Goal: Task Accomplishment & Management: Use online tool/utility

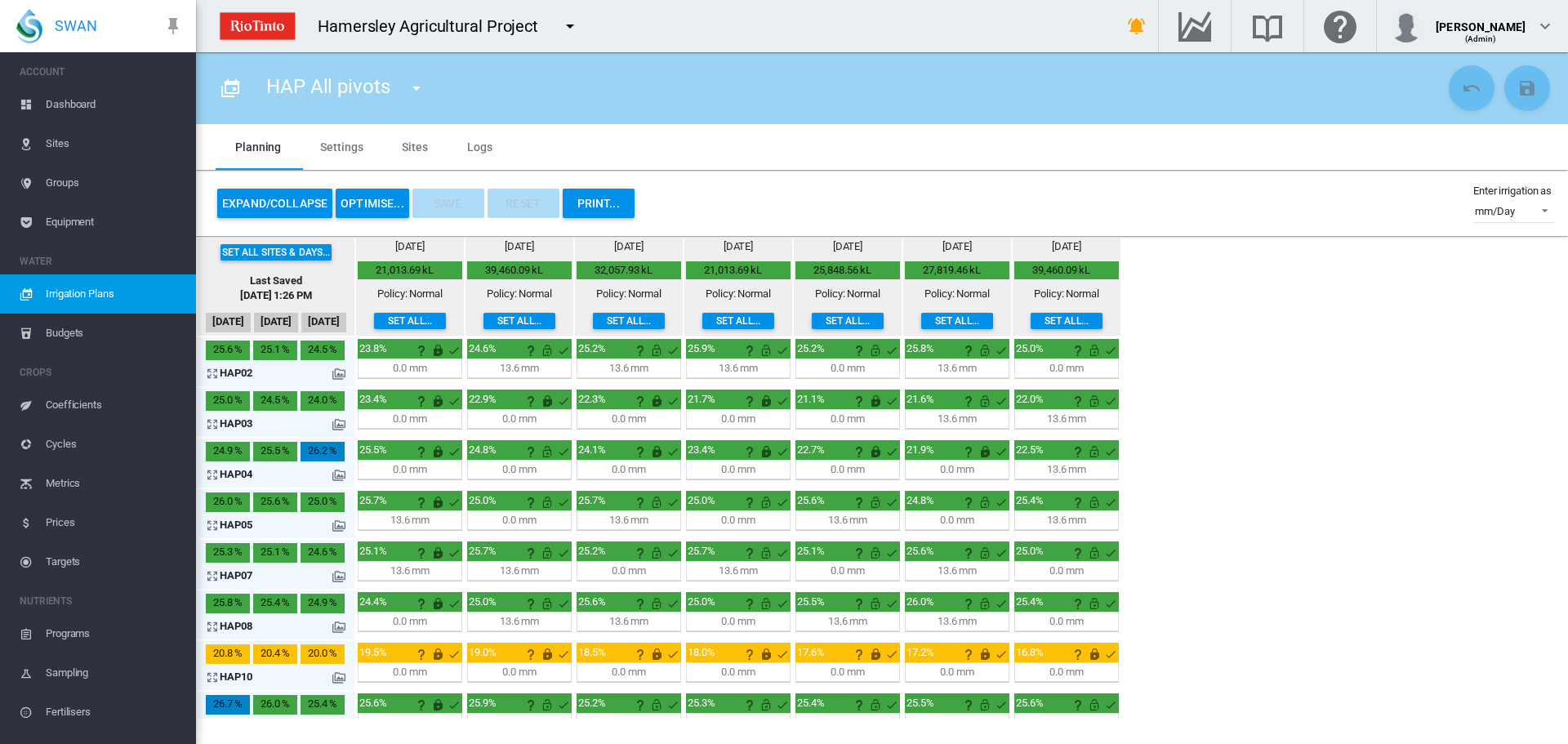
click at [213, 472] on md-icon "icon-arrow-expand" at bounding box center [215, 475] width 20 height 20
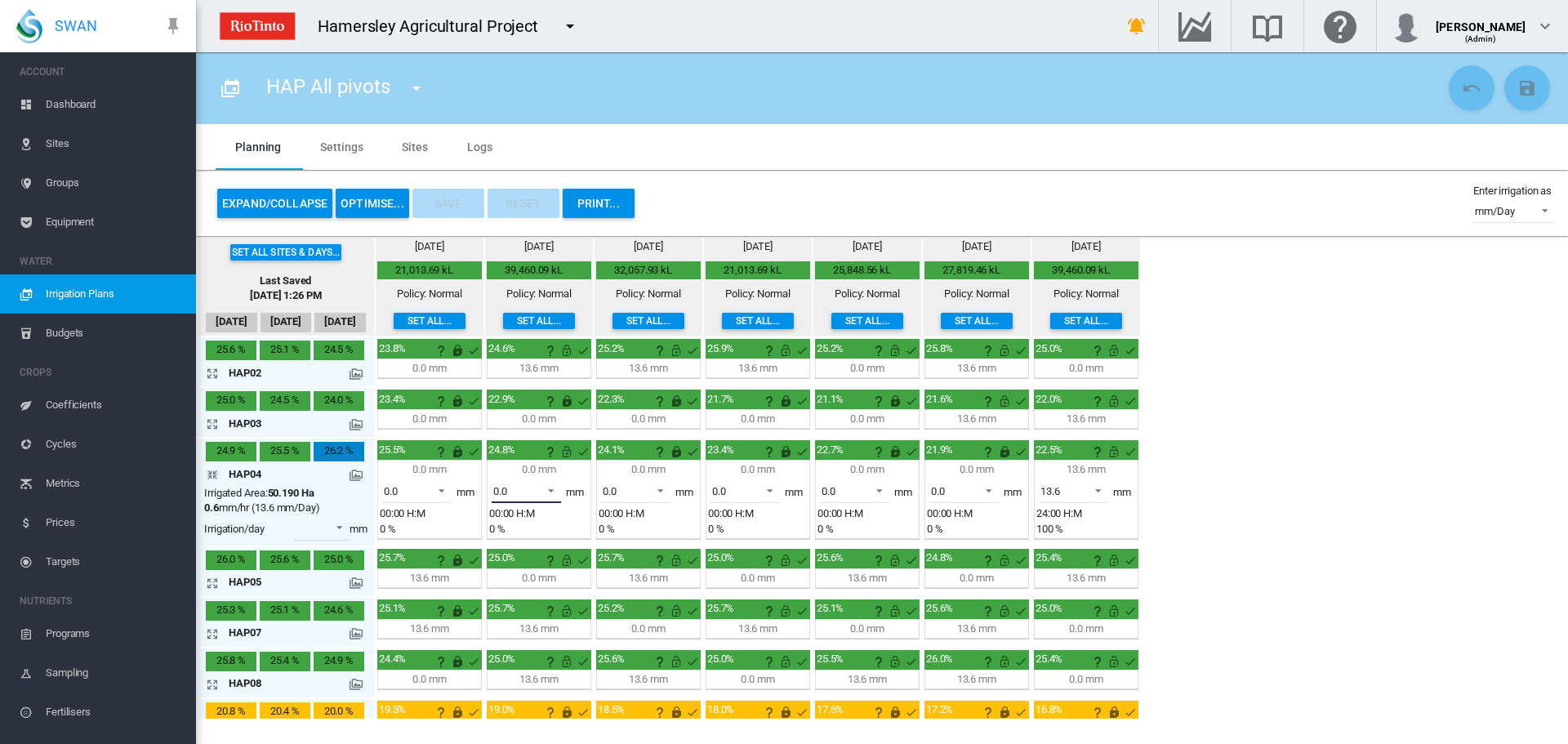
click at [549, 488] on span at bounding box center [547, 488] width 20 height 15
click at [509, 534] on div "13.6" at bounding box center [503, 530] width 20 height 15
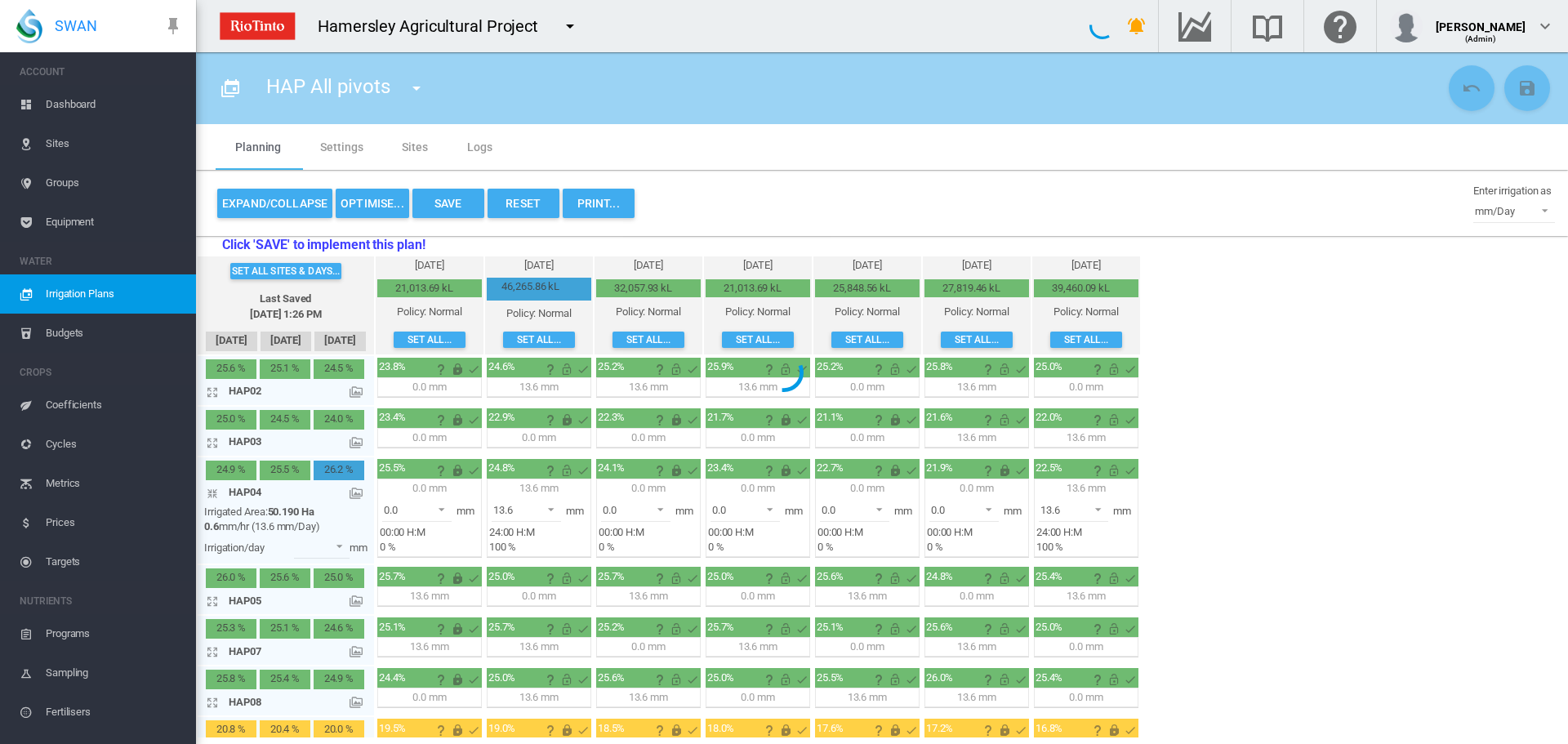
click at [209, 496] on div at bounding box center [784, 372] width 1568 height 744
click at [215, 490] on div at bounding box center [784, 372] width 1568 height 744
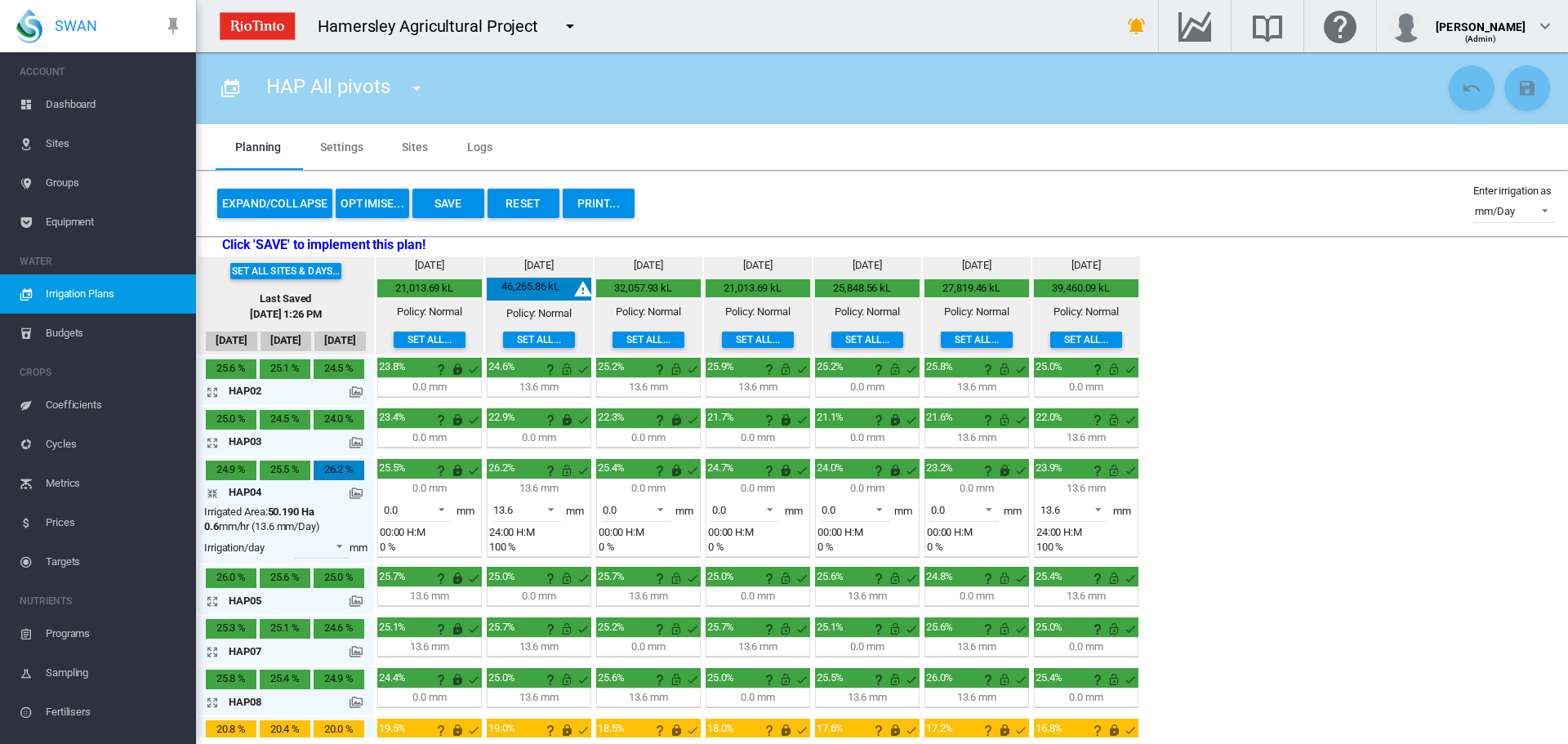
click at [211, 492] on md-icon "icon-arrow-collapse" at bounding box center [215, 493] width 20 height 20
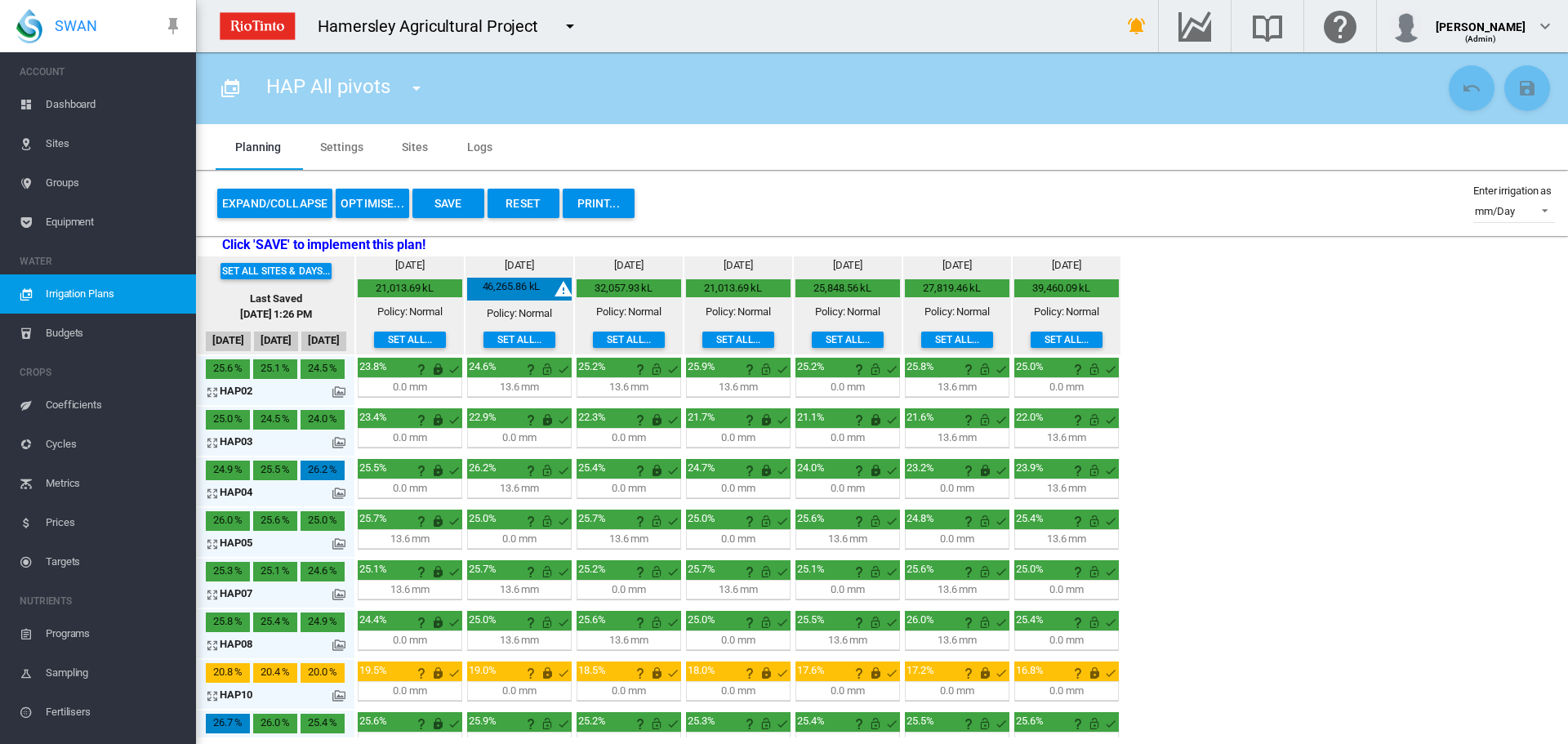
click at [212, 594] on md-icon "icon-arrow-expand" at bounding box center [215, 595] width 20 height 20
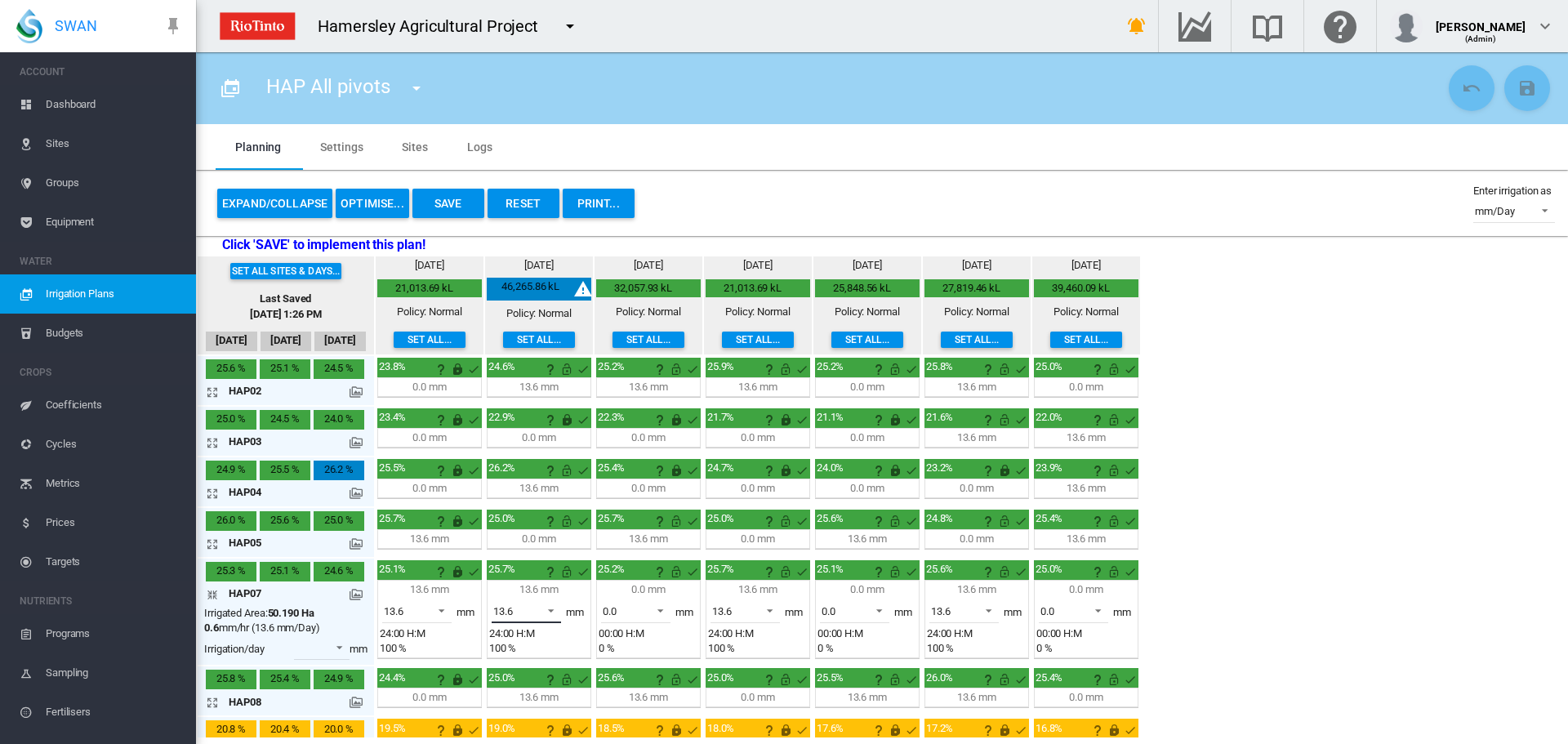
click at [551, 605] on span at bounding box center [547, 608] width 20 height 15
click at [508, 573] on md-option "0.0" at bounding box center [535, 571] width 111 height 39
click at [214, 593] on md-icon "icon-arrow-collapse" at bounding box center [215, 595] width 20 height 20
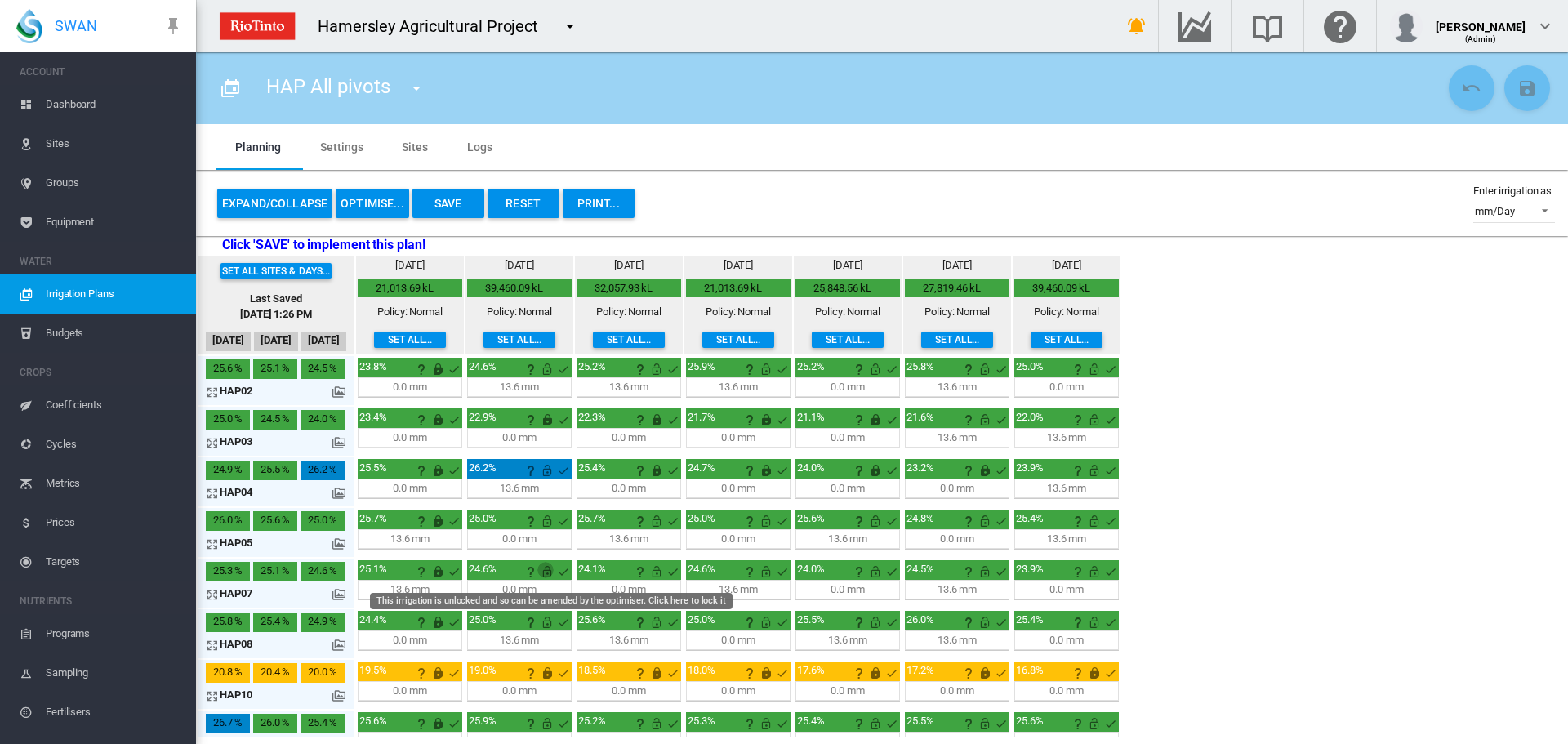
click at [551, 573] on md-icon "This irrigation is unlocked and so can be amended by the optimiser. Click here …" at bounding box center [547, 571] width 20 height 20
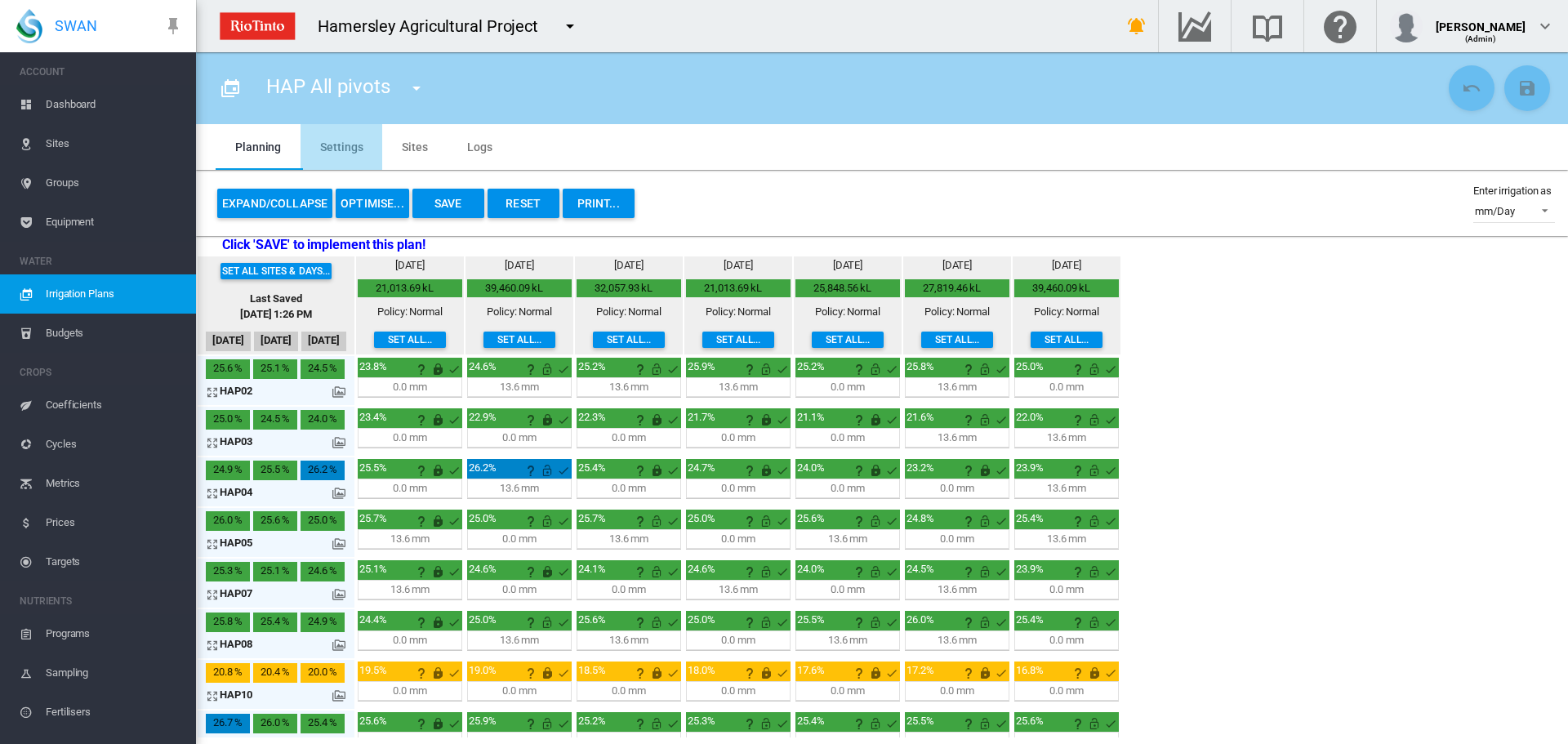
click at [344, 147] on md-tab-item "Settings" at bounding box center [341, 146] width 82 height 46
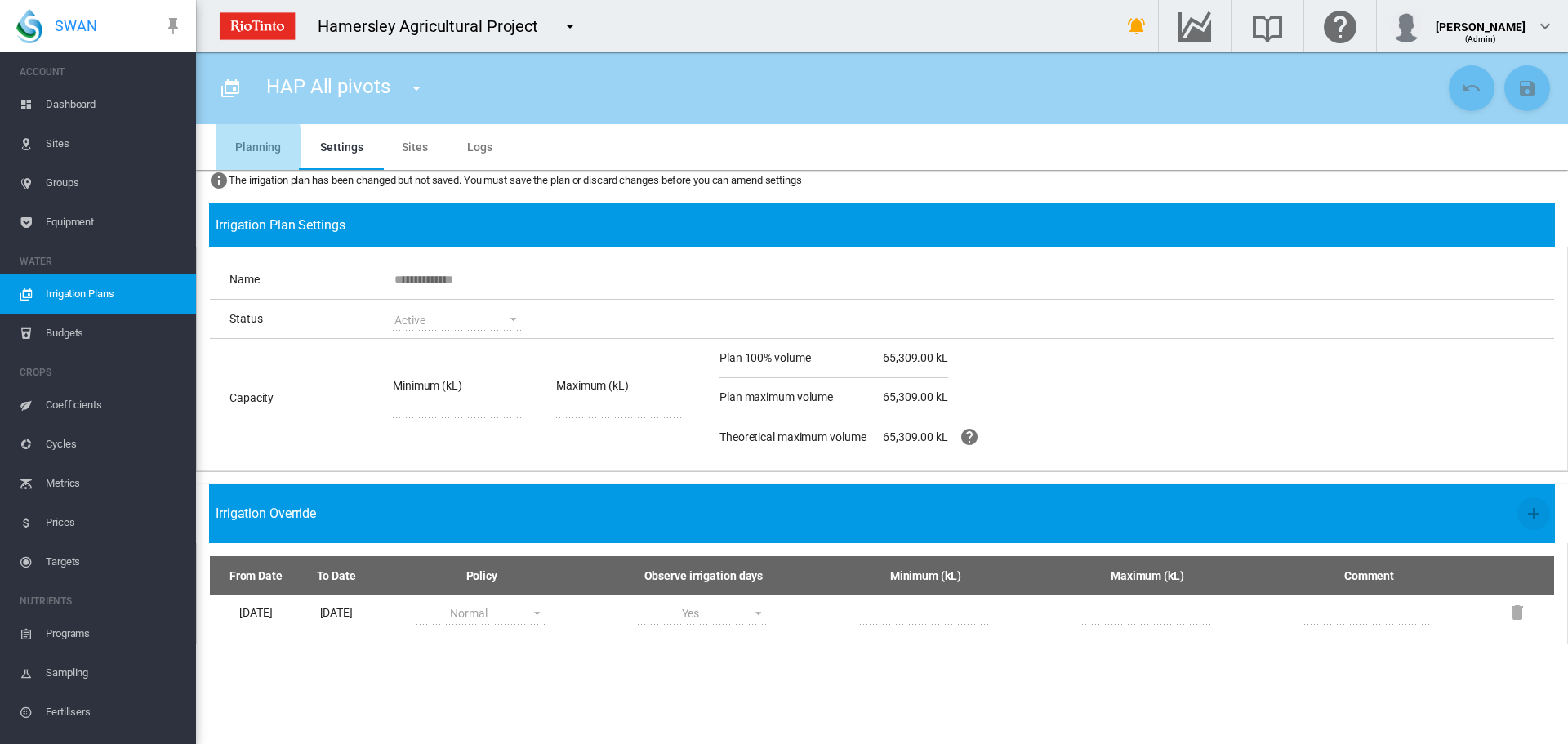
click at [241, 146] on md-tab-item "Planning" at bounding box center [258, 146] width 85 height 46
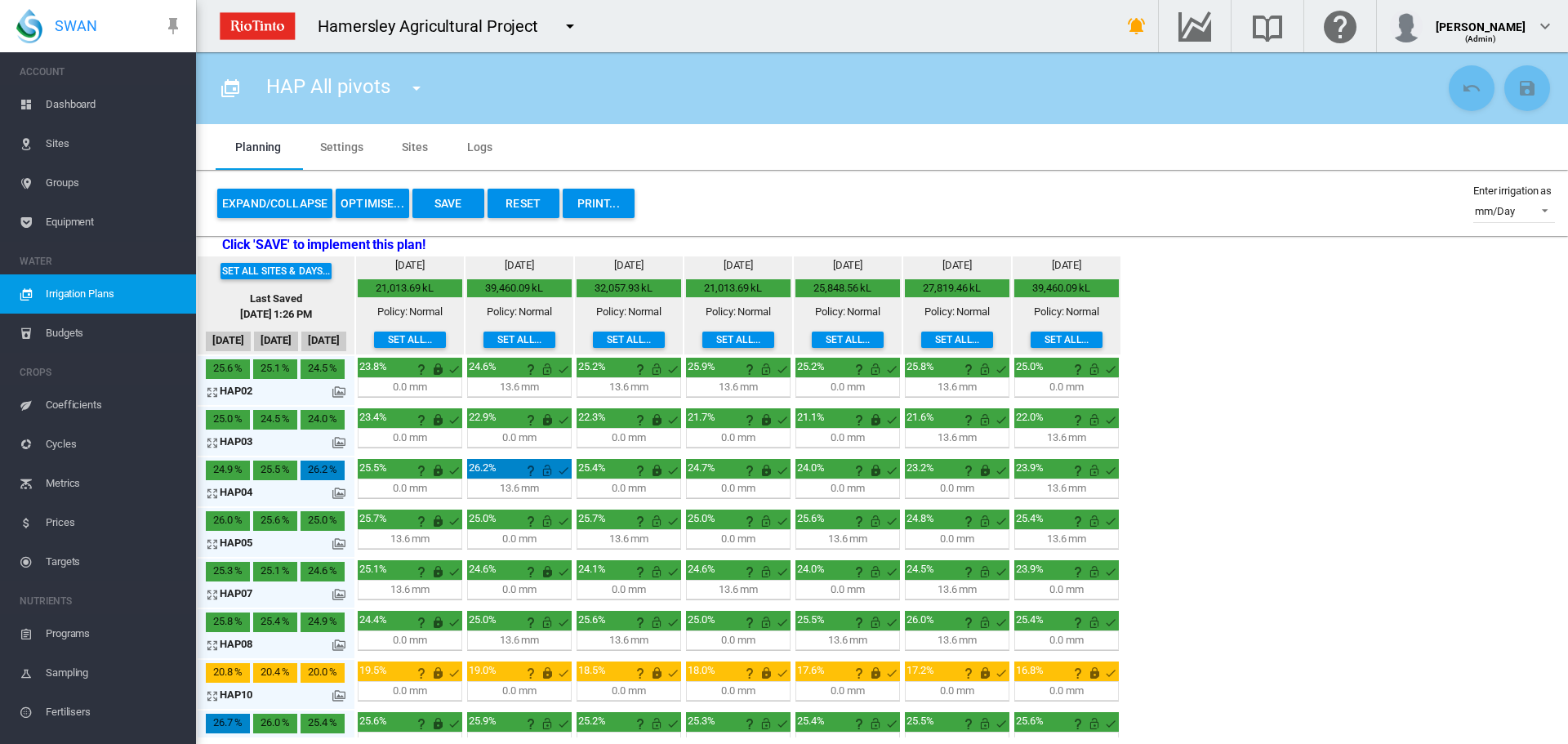
click at [385, 205] on button "OPTIMISE..." at bounding box center [372, 203] width 74 height 29
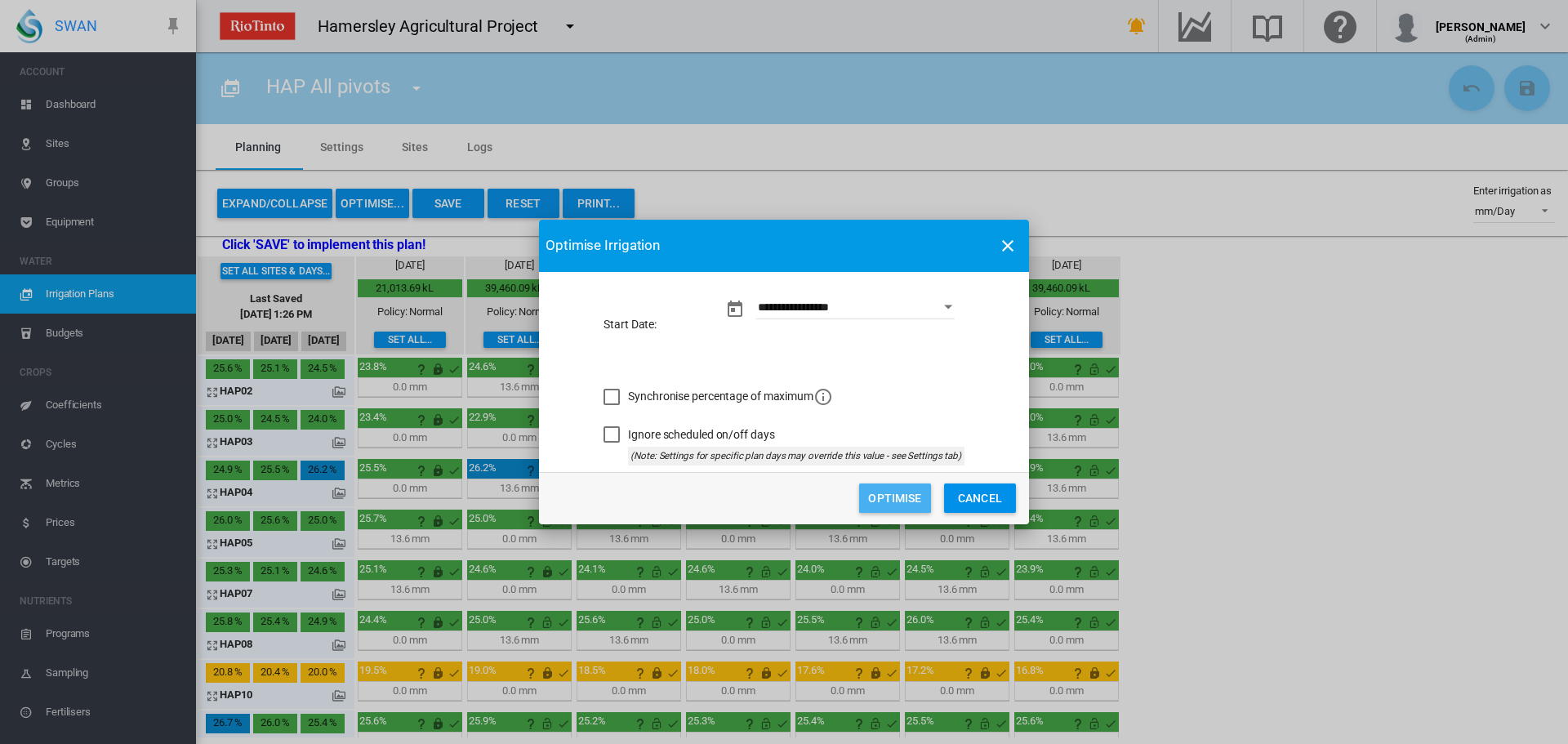
click at [917, 496] on button "Optimise" at bounding box center [895, 498] width 72 height 29
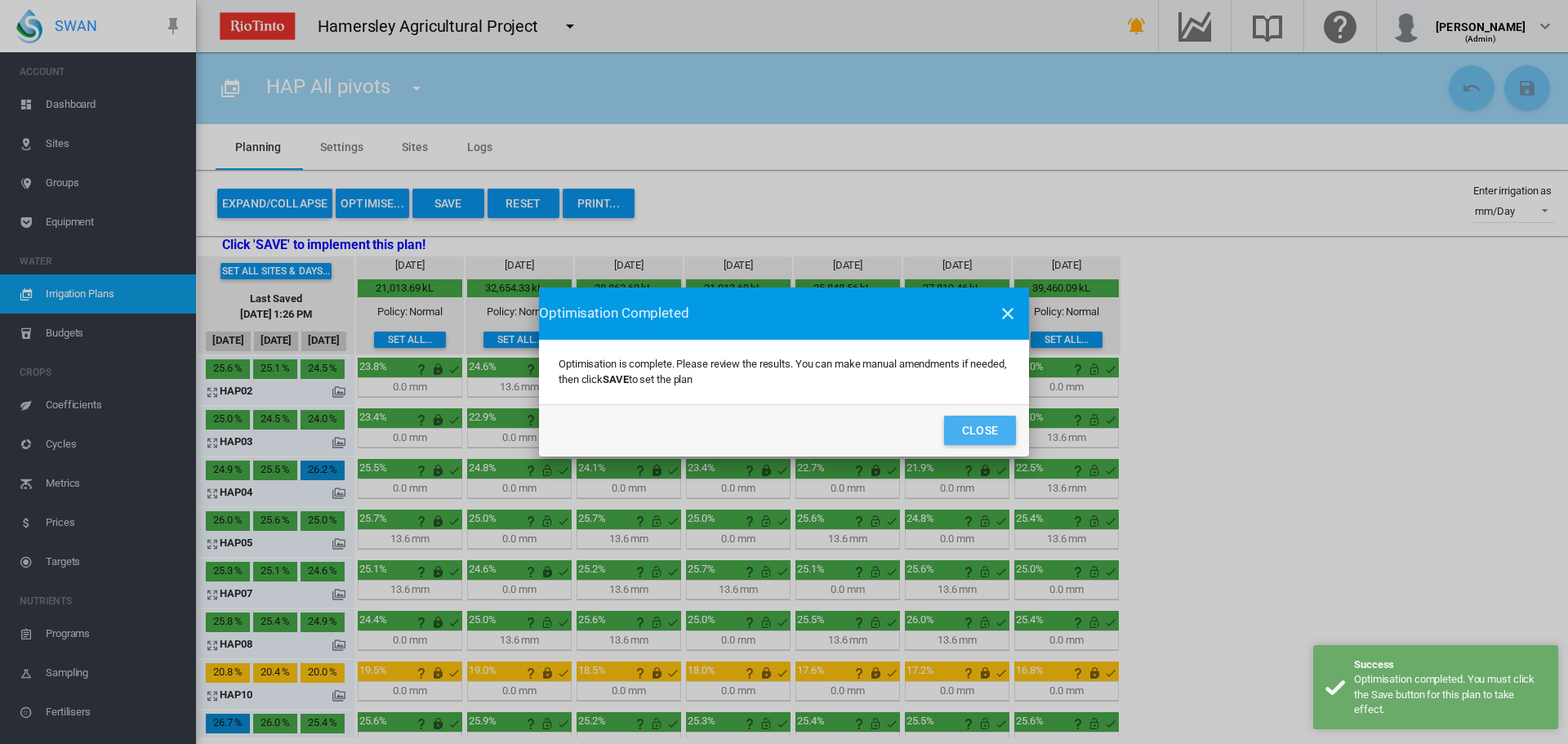
click at [966, 424] on button "Close" at bounding box center [979, 430] width 72 height 29
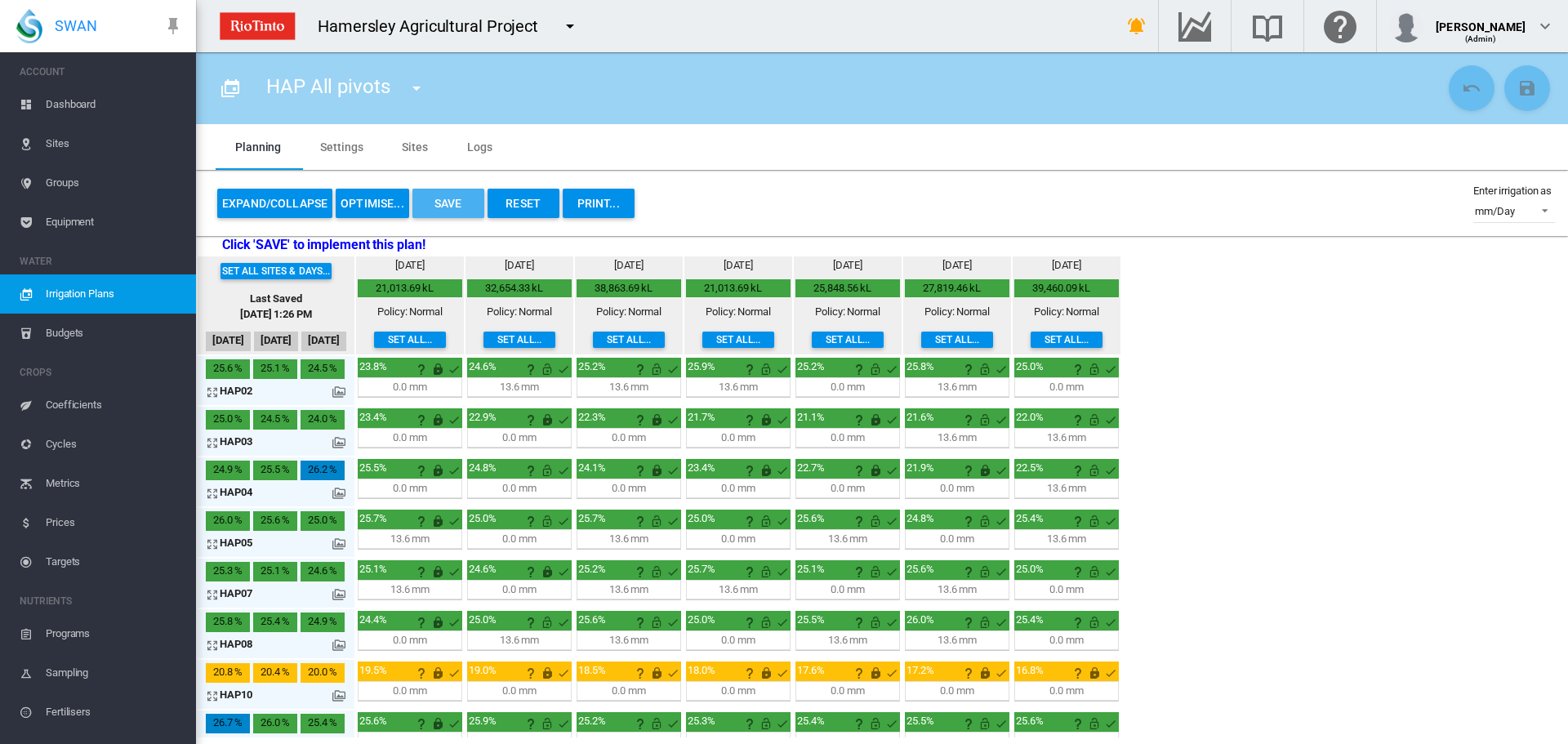
click at [441, 200] on button "Save" at bounding box center [447, 203] width 72 height 29
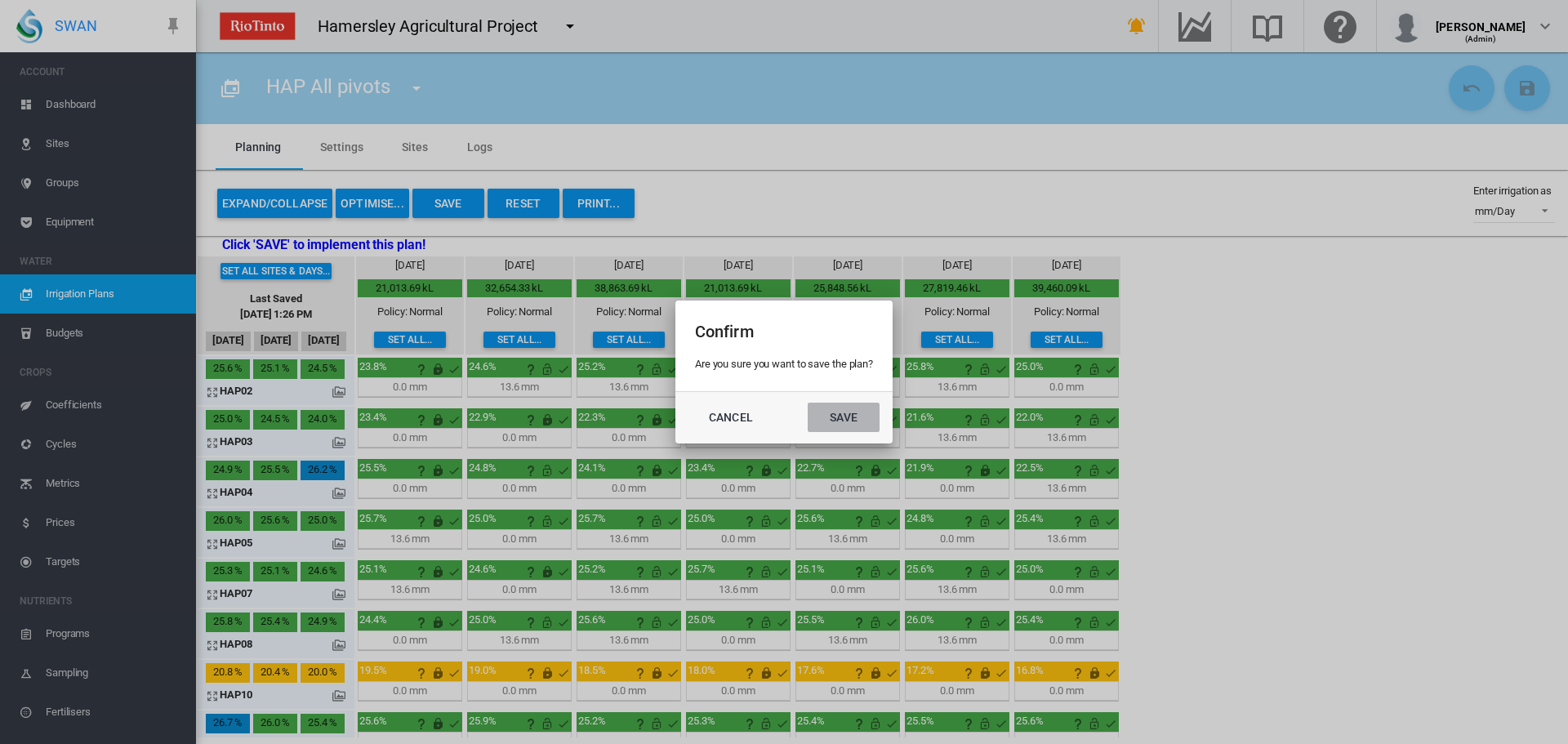
click at [841, 417] on button "Save" at bounding box center [842, 417] width 72 height 29
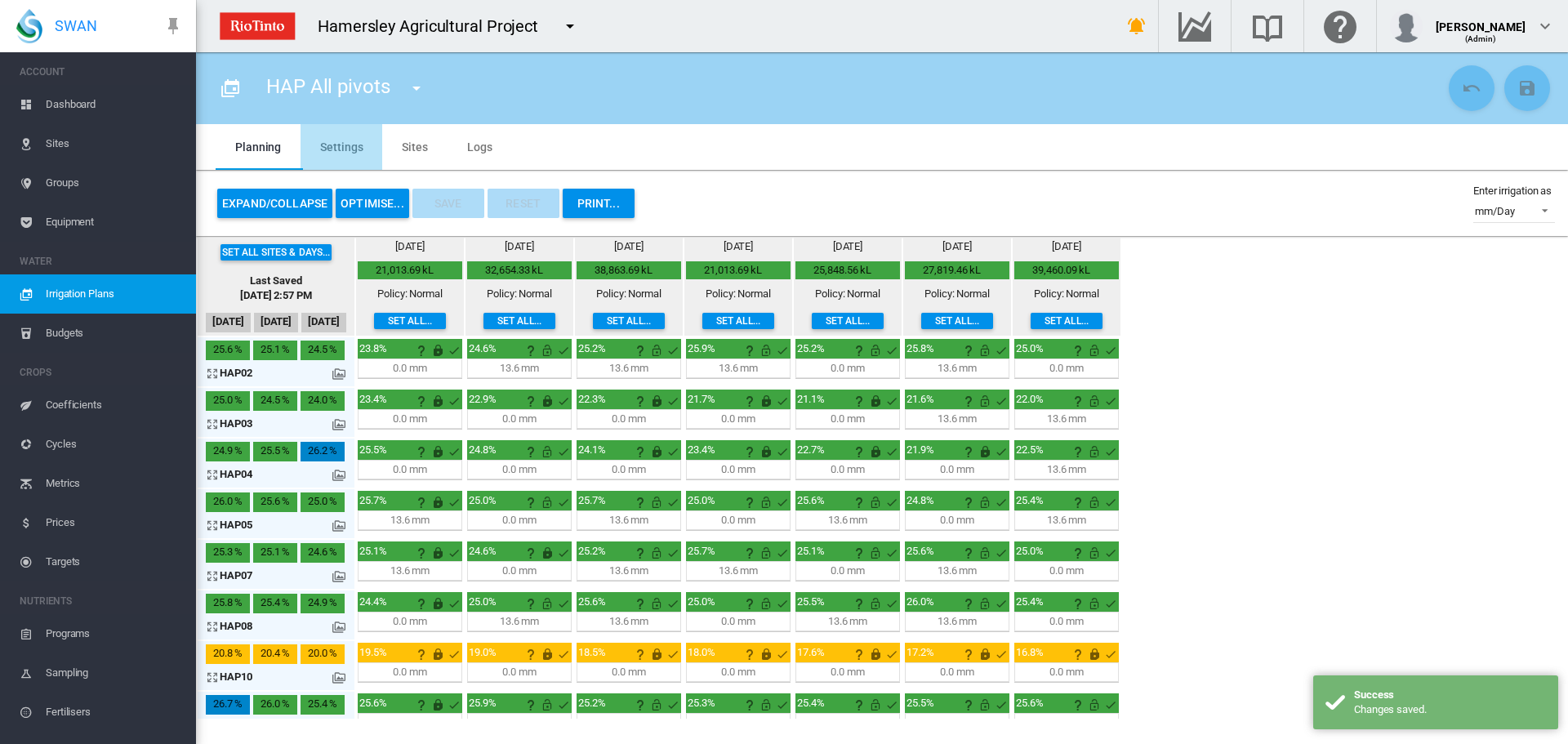
click at [343, 148] on md-tab-item "Settings" at bounding box center [341, 146] width 82 height 46
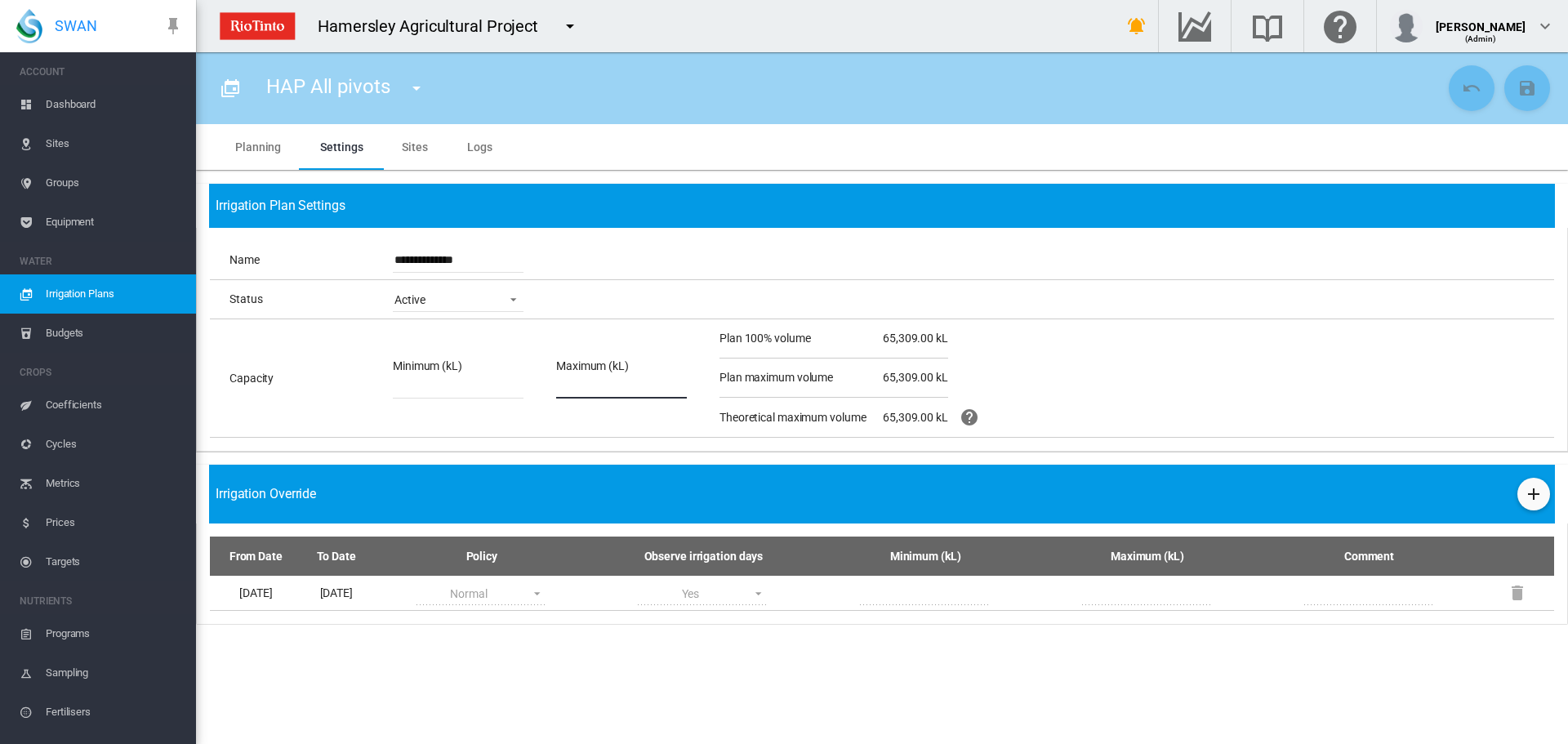
drag, startPoint x: 558, startPoint y: 383, endPoint x: 606, endPoint y: 385, distance: 48.0
click at [606, 385] on input "*****" at bounding box center [621, 385] width 131 height 25
type input "*****"
click at [1521, 83] on md-icon "icon-content-save" at bounding box center [1527, 88] width 20 height 20
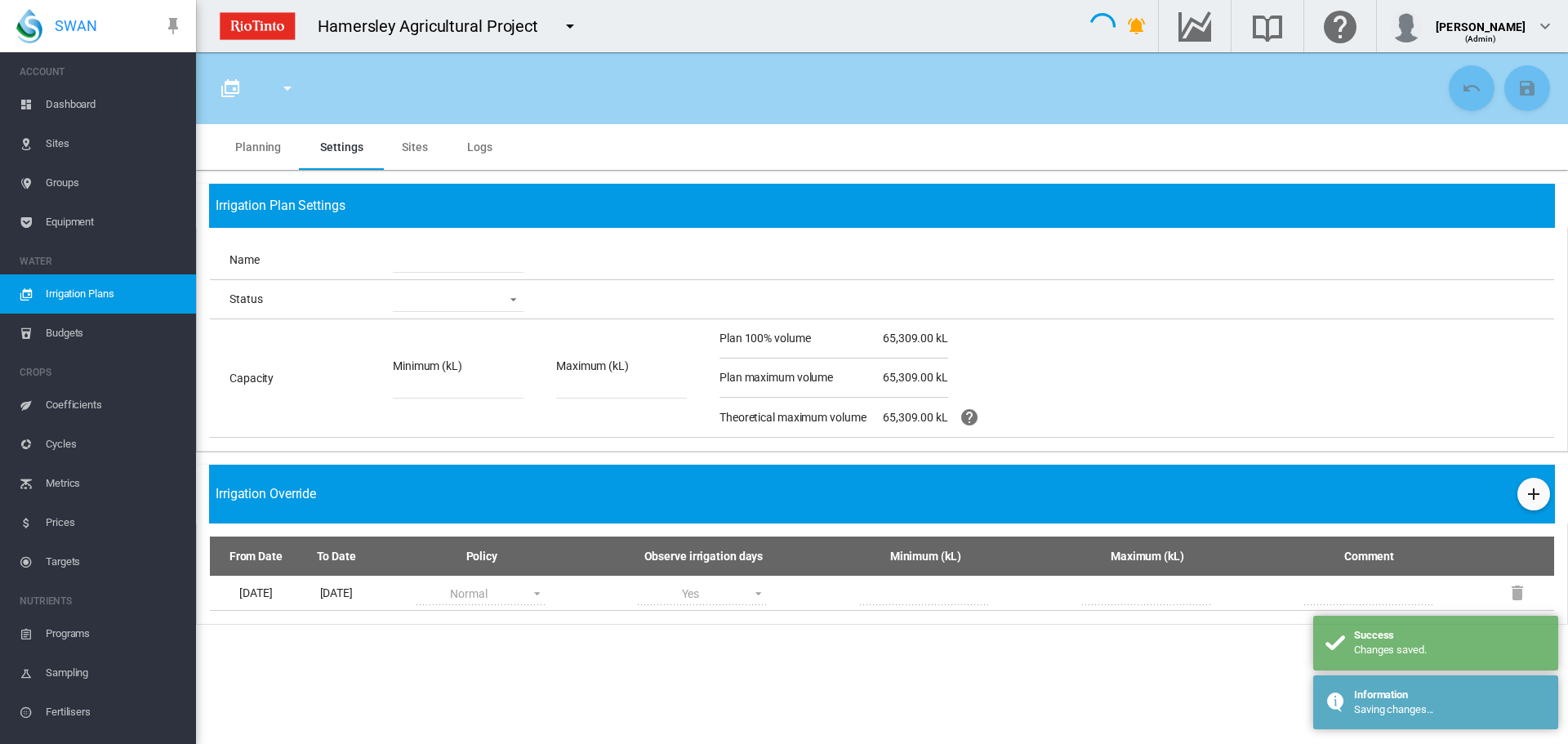
type input "**********"
click at [248, 143] on md-tab-item "Planning" at bounding box center [258, 146] width 85 height 46
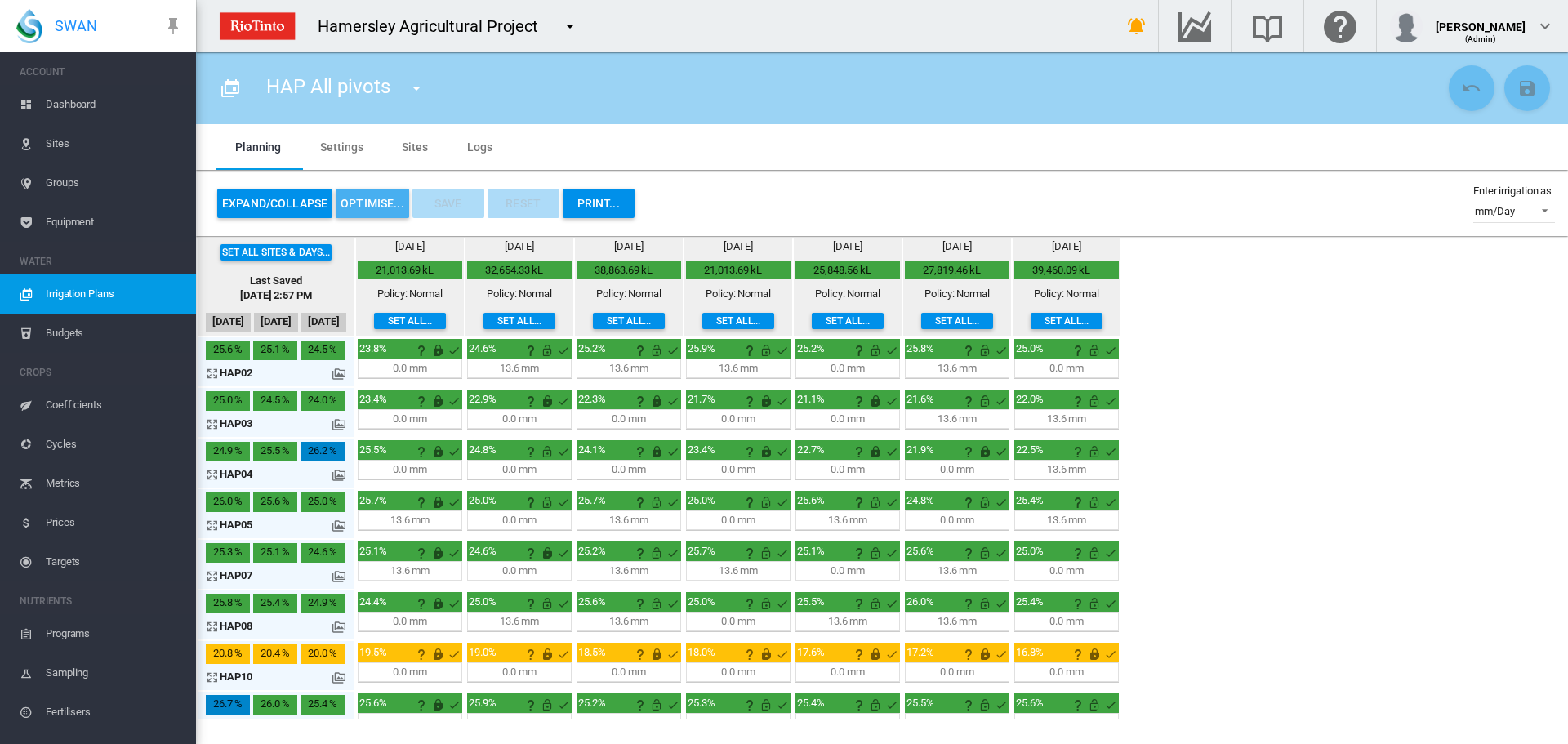
click at [385, 200] on button "OPTIMISE..." at bounding box center [372, 203] width 74 height 29
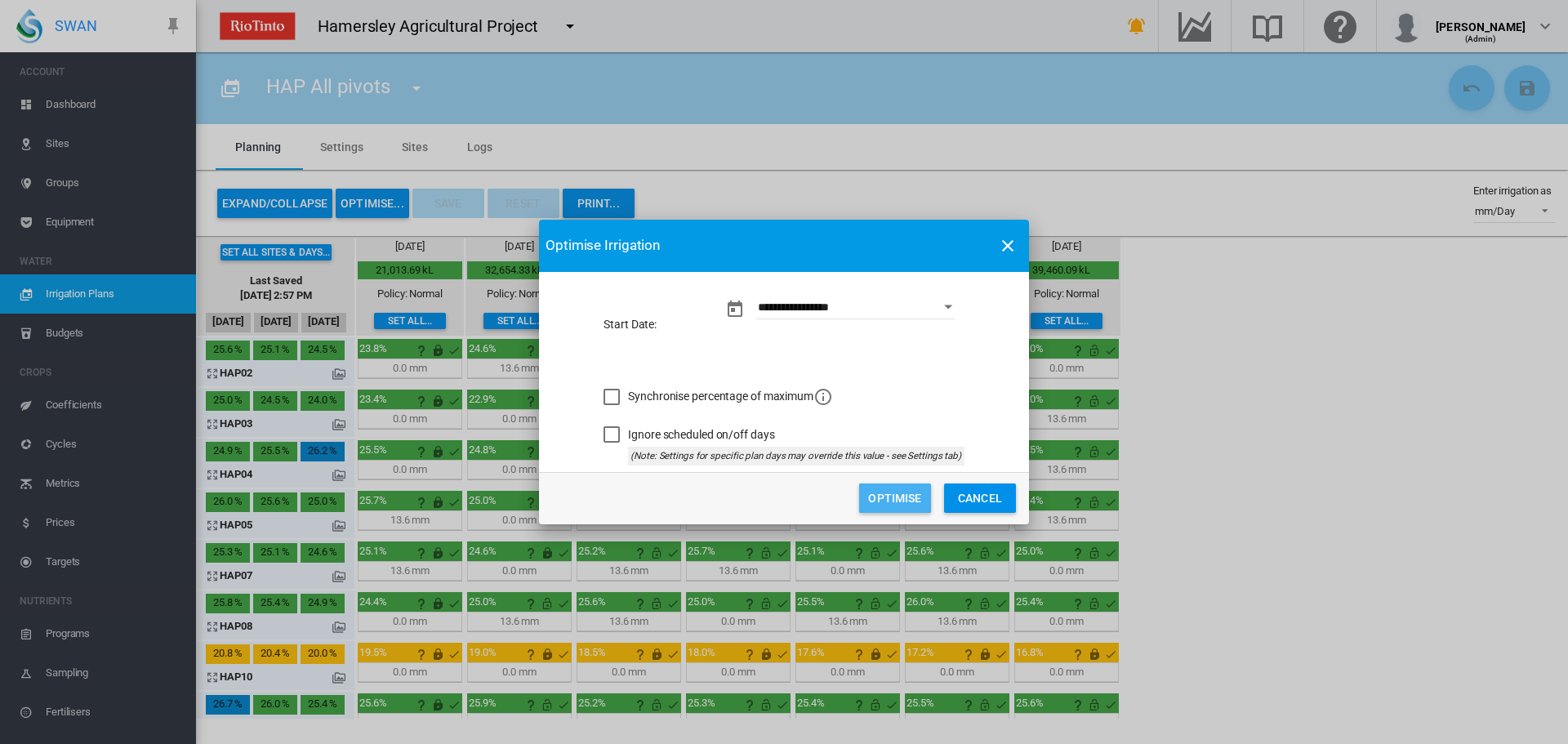
click at [905, 497] on button "Optimise" at bounding box center [895, 498] width 72 height 29
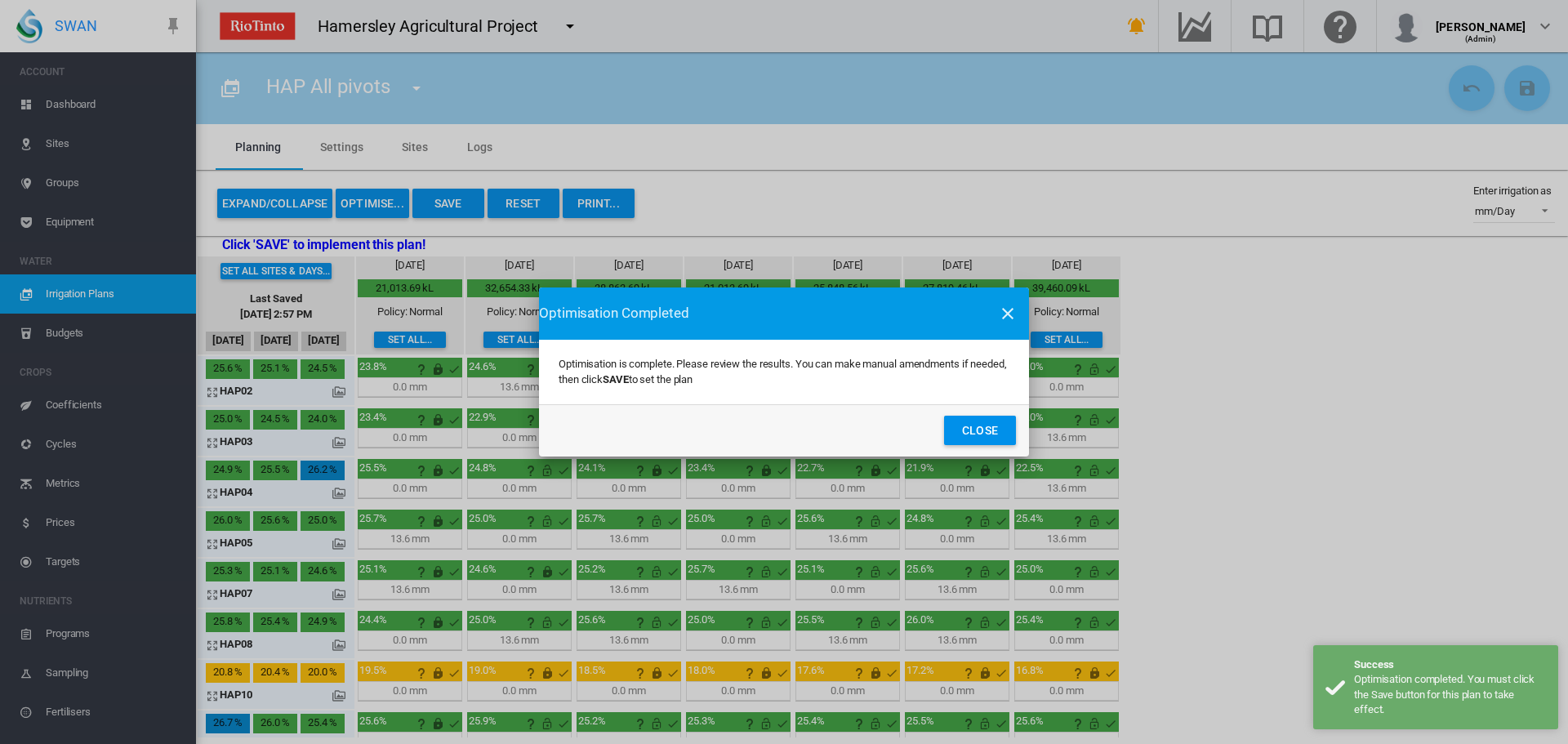
click at [976, 431] on button "Close" at bounding box center [979, 430] width 72 height 29
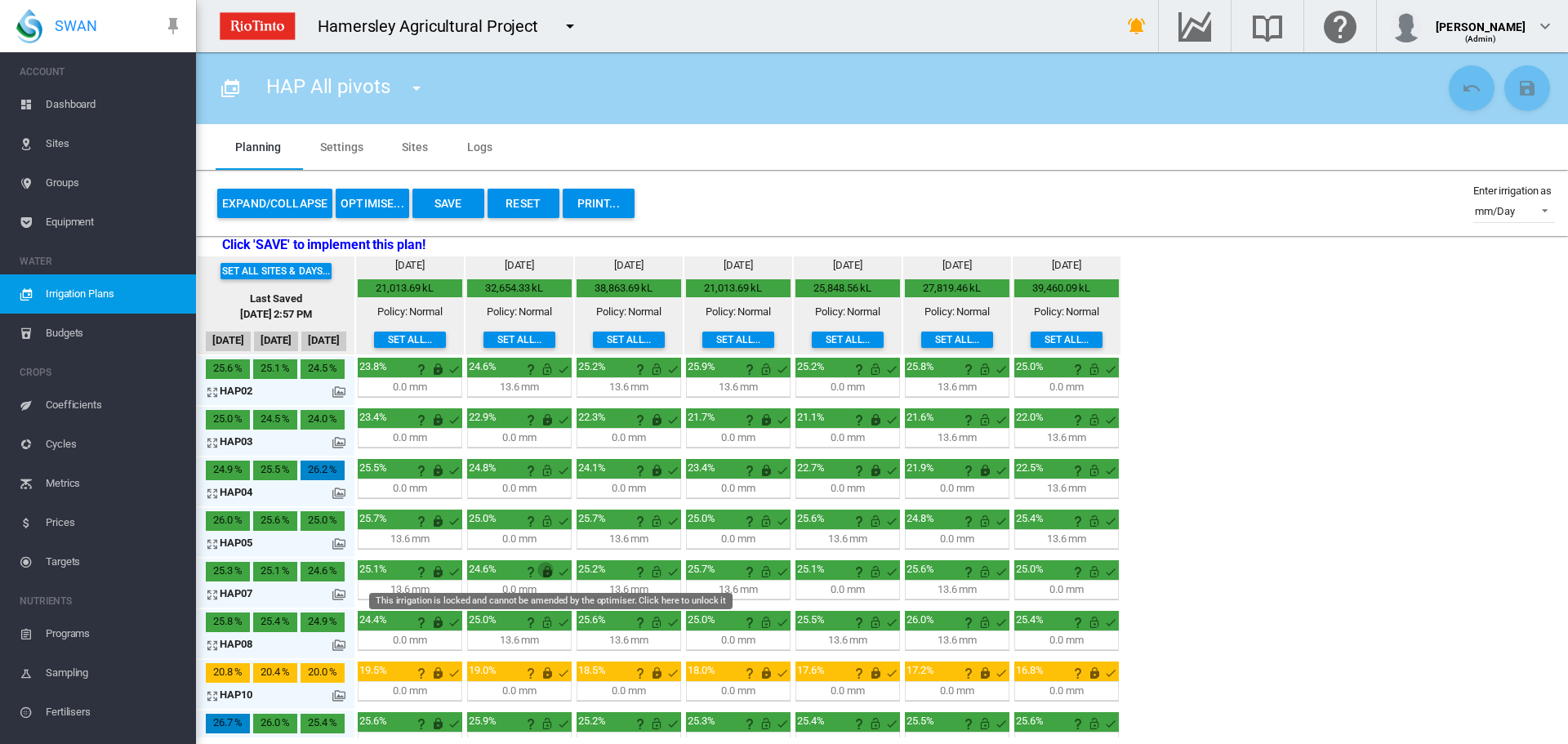
click at [547, 571] on md-icon "This irrigation is locked and cannot be amended by the optimiser. Click here to…" at bounding box center [547, 571] width 20 height 20
click at [372, 200] on button "OPTIMISE..." at bounding box center [372, 203] width 74 height 29
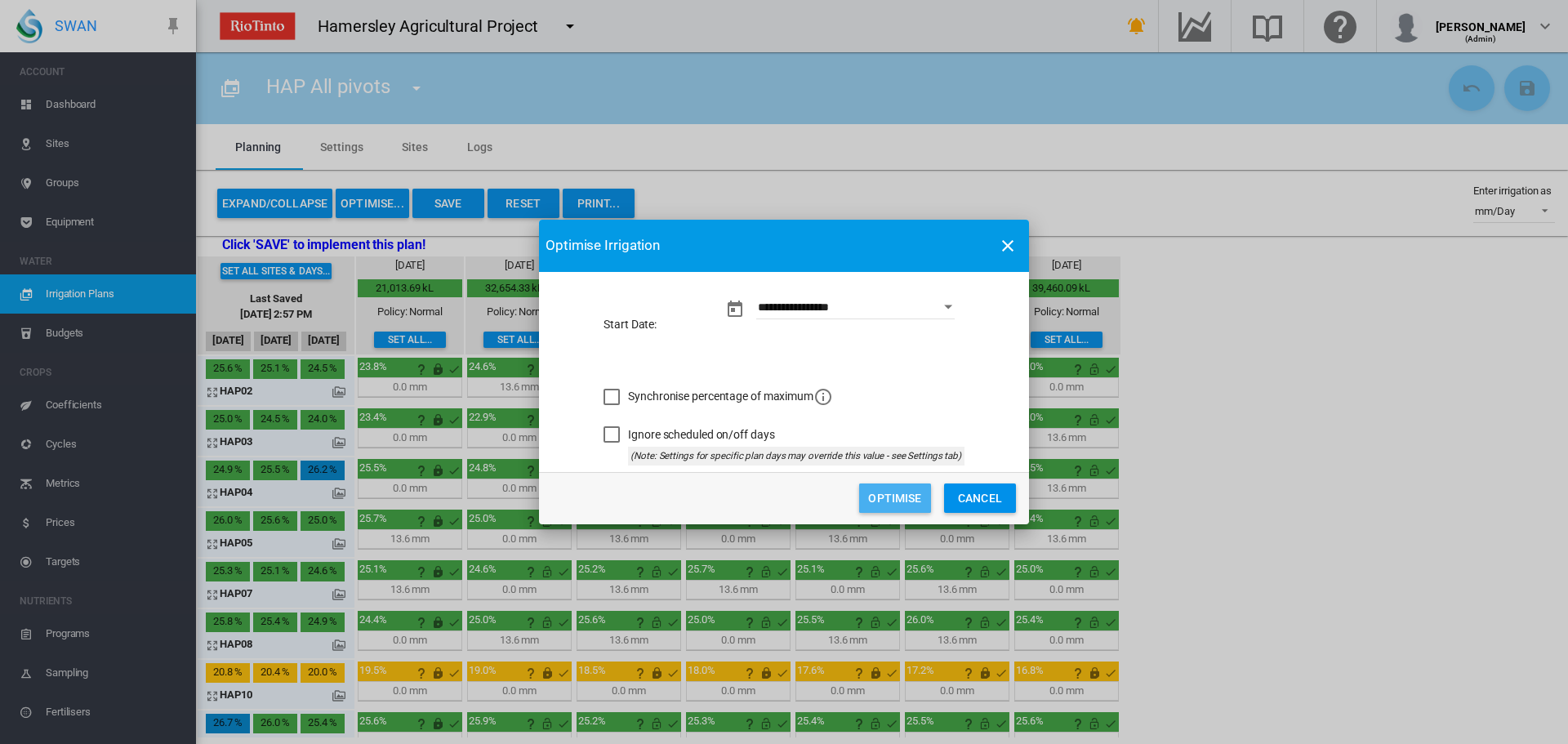
click at [878, 489] on button "Optimise" at bounding box center [895, 498] width 72 height 29
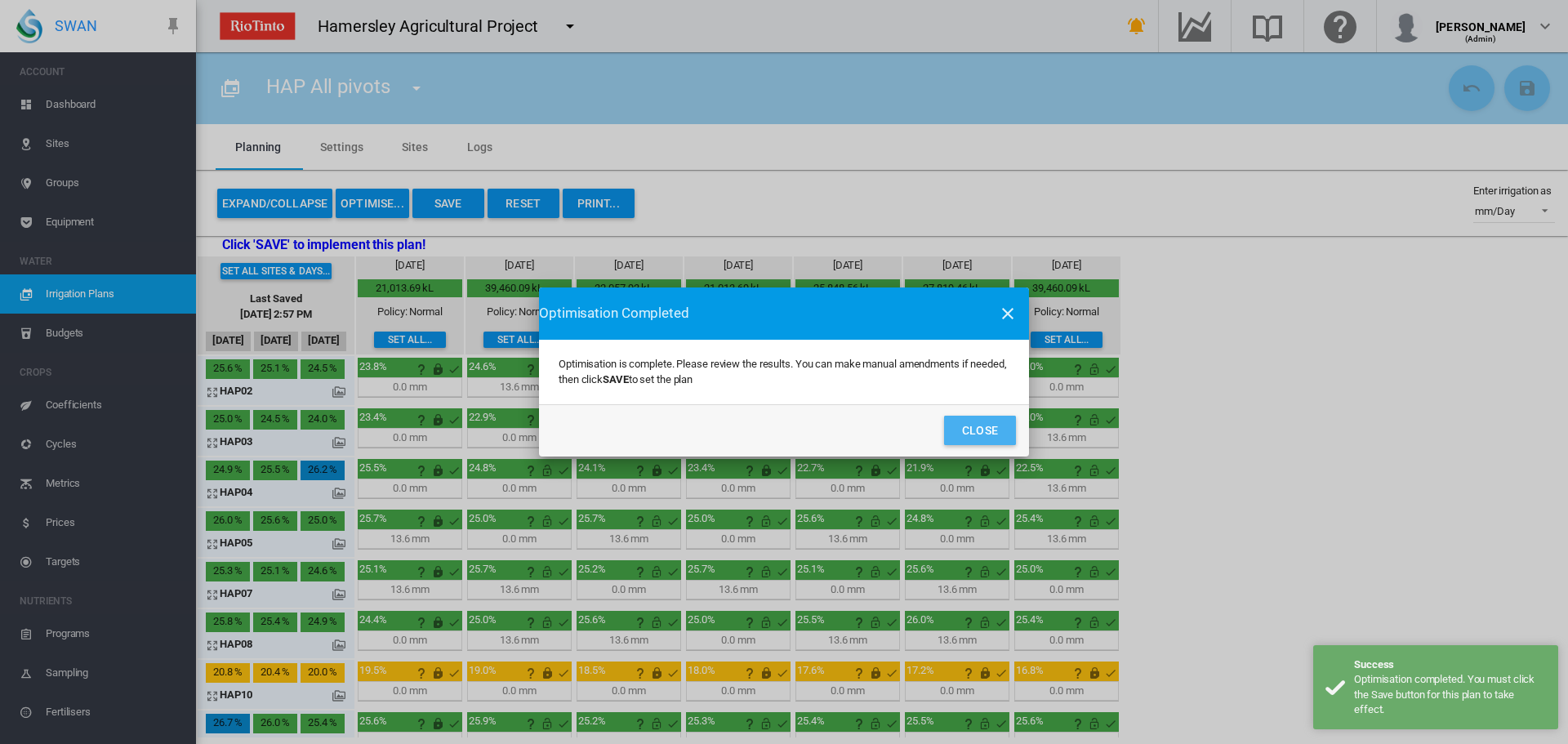
click at [971, 433] on button "Close" at bounding box center [979, 430] width 72 height 29
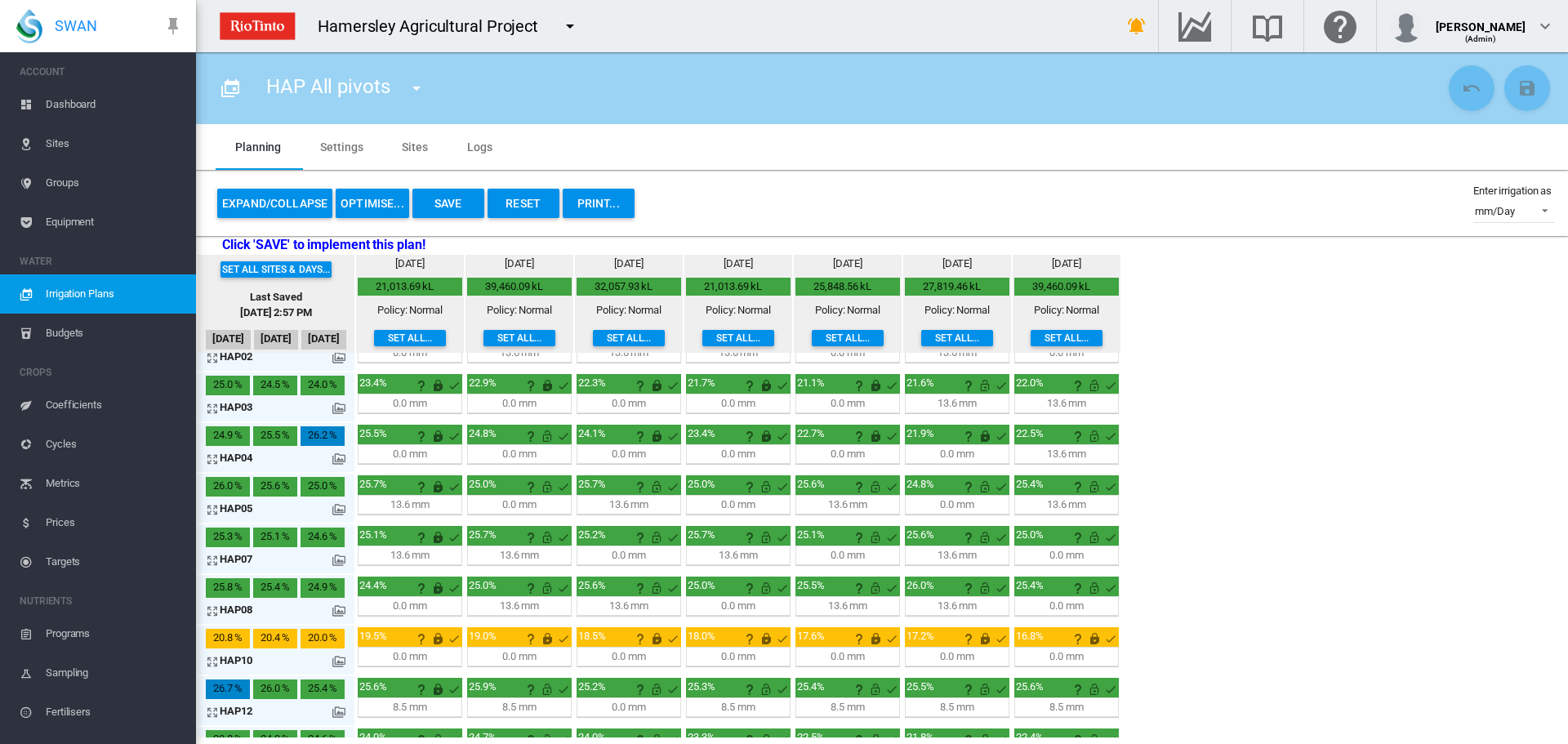
scroll to position [12, 0]
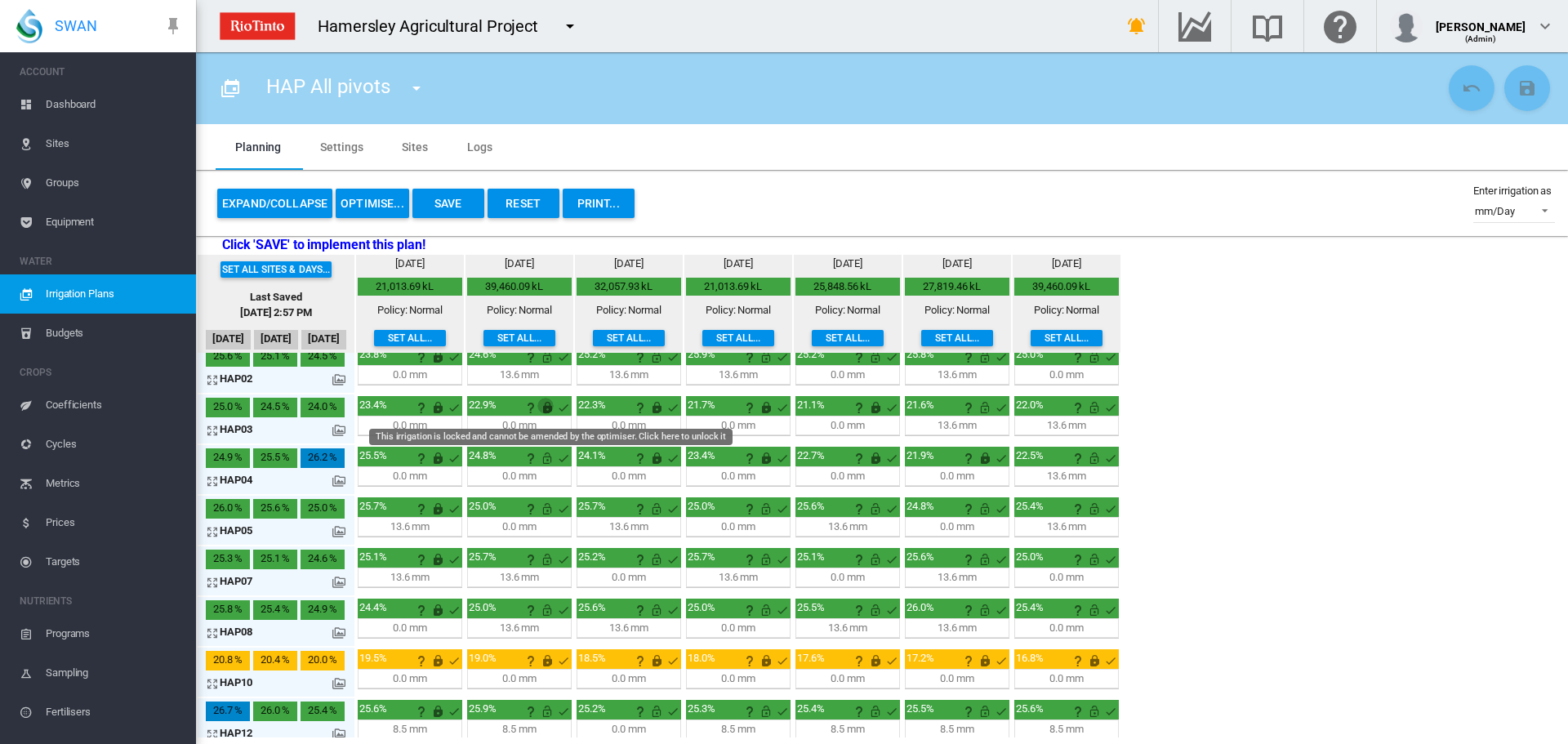
click at [547, 407] on md-icon "This irrigation is locked and cannot be amended by the optimiser. Click here to…" at bounding box center [547, 407] width 20 height 20
click at [547, 407] on md-icon "This irrigation is unlocked and so can be amended by the optimiser. Click here …" at bounding box center [547, 407] width 20 height 20
click at [547, 407] on md-icon "This irrigation is locked and cannot be amended by the optimiser. Click here to…" at bounding box center [547, 407] width 20 height 20
click at [547, 407] on md-icon "This irrigation is unlocked and so can be amended by the optimiser. Click here …" at bounding box center [547, 407] width 20 height 20
click at [216, 478] on md-icon "icon-arrow-expand" at bounding box center [215, 481] width 20 height 20
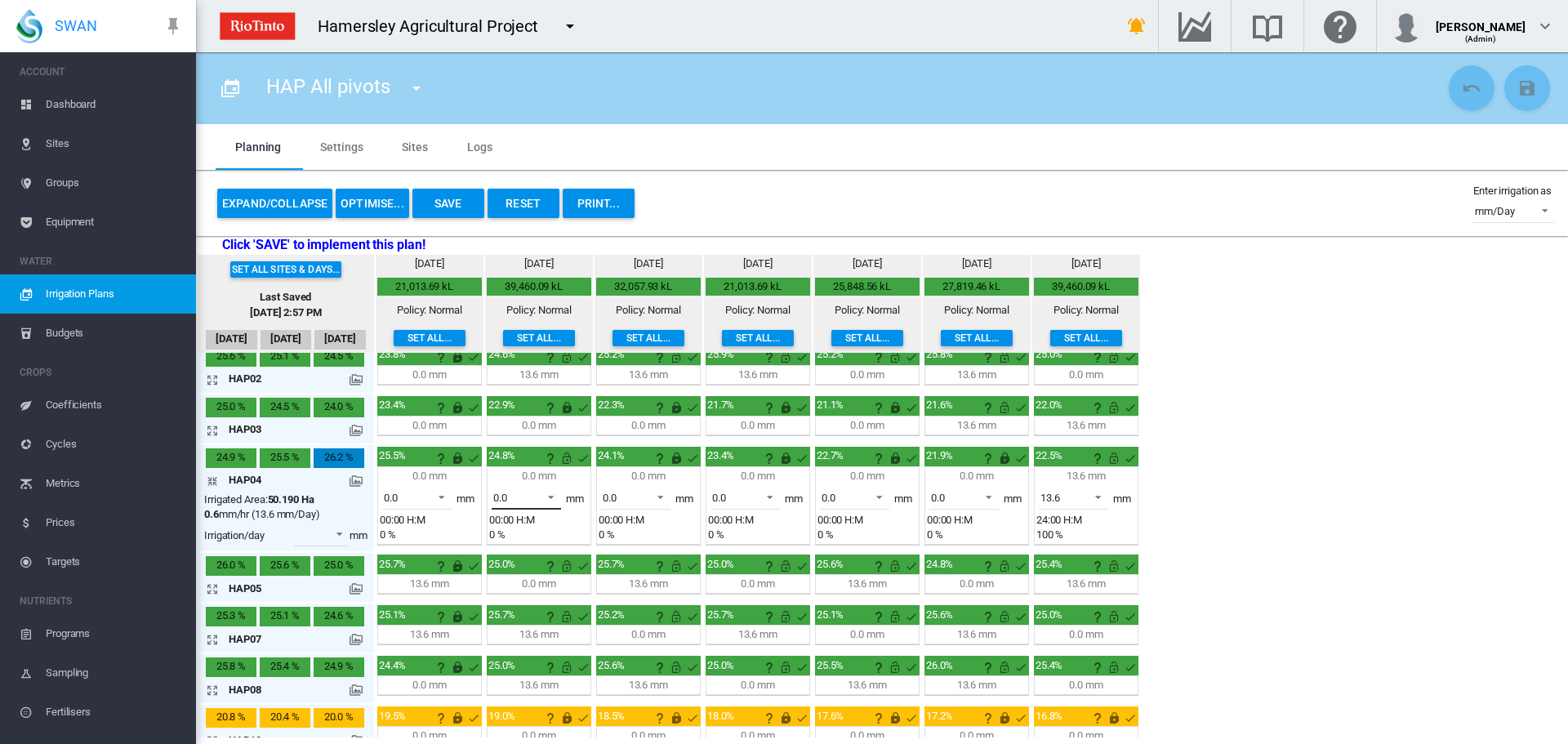
click at [553, 496] on span at bounding box center [547, 495] width 20 height 15
click at [521, 533] on md-option "13.6" at bounding box center [535, 537] width 111 height 39
click at [568, 456] on md-icon "This irrigation is unlocked and so can be amended by the optimiser. Click here …" at bounding box center [566, 458] width 20 height 20
click at [213, 476] on md-icon "icon-arrow-collapse" at bounding box center [215, 481] width 20 height 20
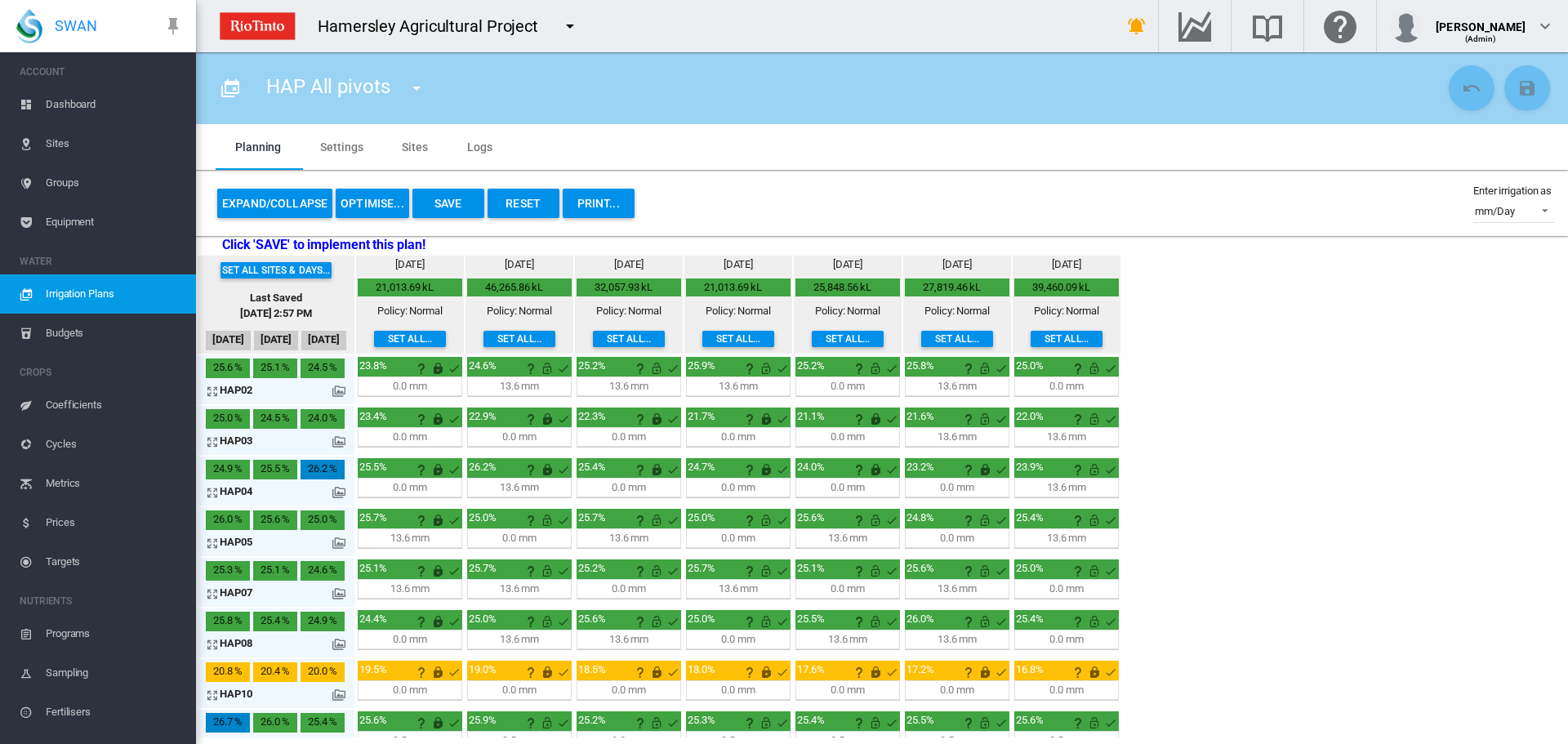
scroll to position [0, 0]
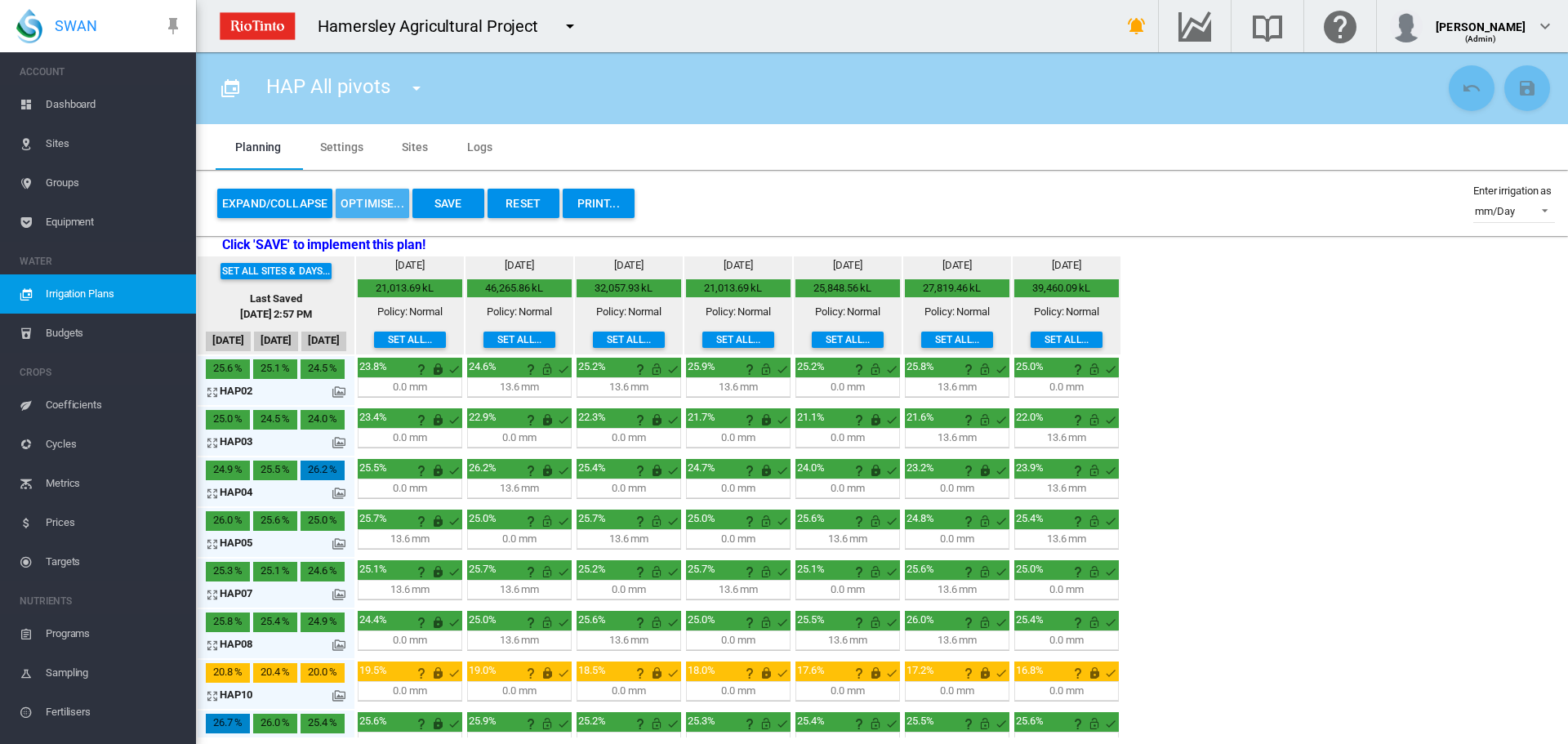
click at [380, 204] on button "OPTIMISE..." at bounding box center [372, 203] width 74 height 29
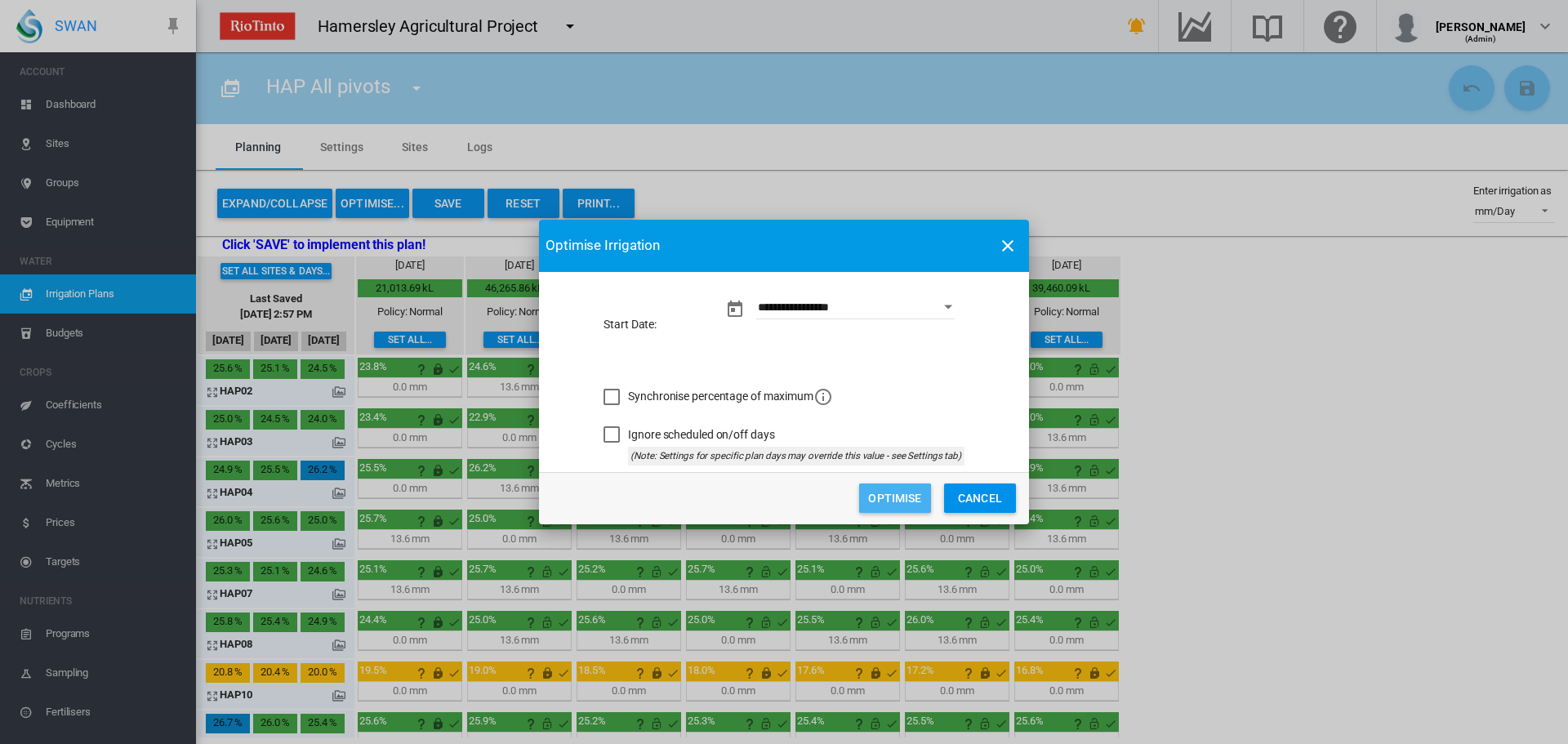
click at [881, 489] on button "Optimise" at bounding box center [895, 498] width 72 height 29
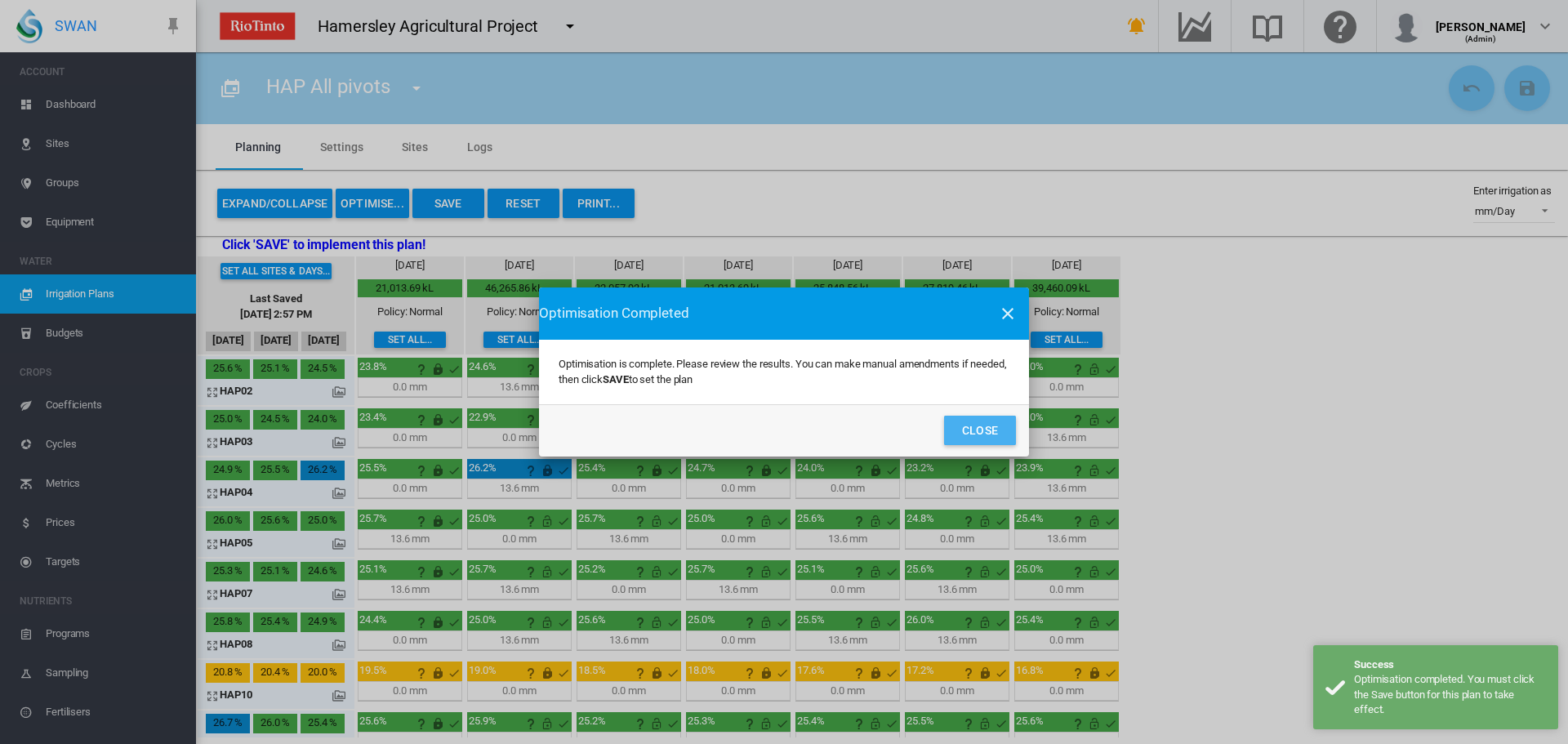
click at [970, 428] on button "Close" at bounding box center [979, 430] width 72 height 29
